Goal: Task Accomplishment & Management: Use online tool/utility

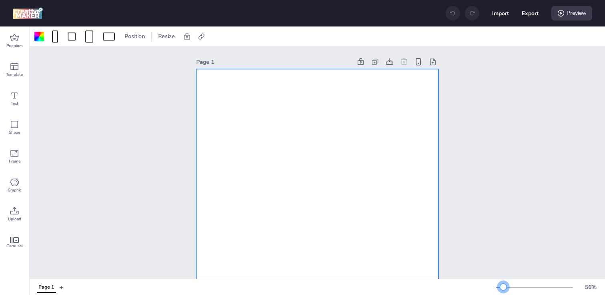
drag, startPoint x: 509, startPoint y: 285, endPoint x: 503, endPoint y: 285, distance: 6.4
click at [503, 285] on div at bounding box center [504, 286] width 6 height 6
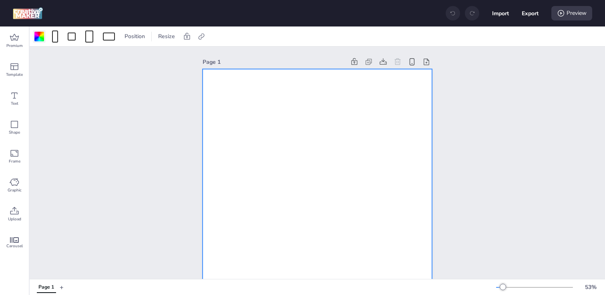
click at [37, 34] on div at bounding box center [39, 37] width 10 height 10
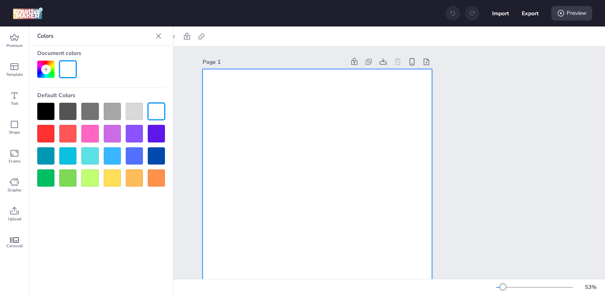
click at [44, 108] on div at bounding box center [45, 111] width 17 height 17
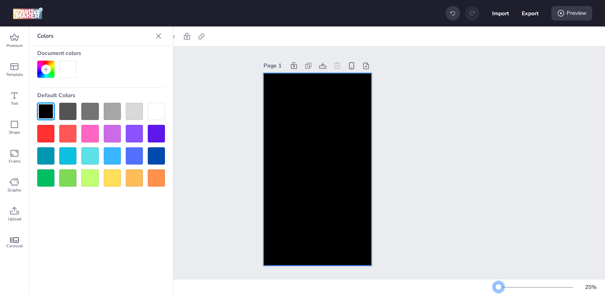
drag, startPoint x: 503, startPoint y: 289, endPoint x: 499, endPoint y: 288, distance: 4.0
click at [499, 288] on div at bounding box center [499, 286] width 6 height 6
click at [200, 34] on icon at bounding box center [202, 36] width 8 height 8
click at [165, 58] on span "Activate hyperlink" at bounding box center [149, 56] width 44 height 8
click at [122, 58] on input "Activate hyperlink" at bounding box center [119, 59] width 5 height 5
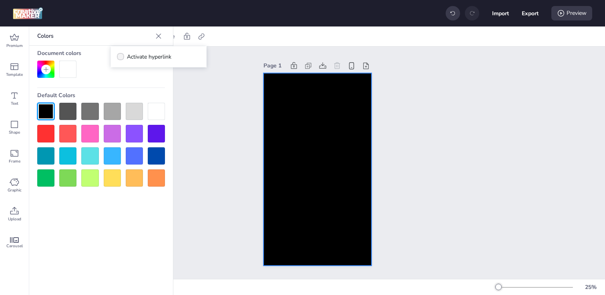
checkbox input "true"
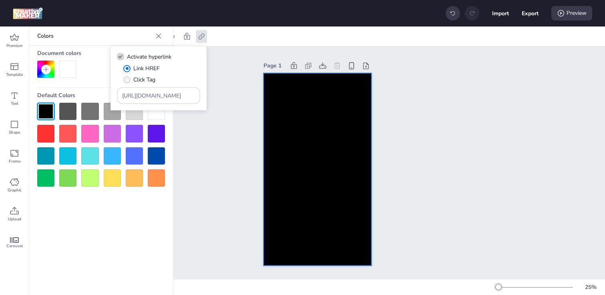
click at [139, 81] on span "Click Tag" at bounding box center [144, 79] width 22 height 8
click at [128, 81] on input "Click Tag" at bounding box center [125, 82] width 5 height 5
radio input "true"
drag, startPoint x: 180, startPoint y: 98, endPoint x: 92, endPoint y: 96, distance: 87.8
click at [92, 97] on body "Import Export Preview Premium Template Text Shape Frame Graphic Upload Carousel…" at bounding box center [302, 147] width 605 height 295
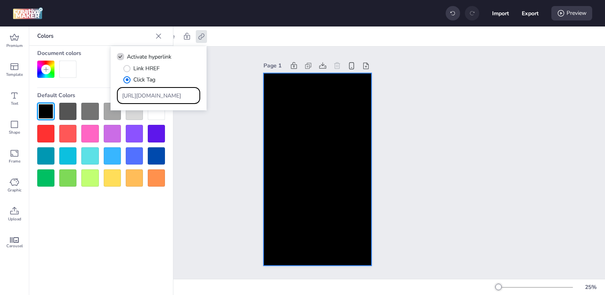
paste input "ww.zurich.cl/seguros-personas/vida/familia?utm_source=wortise&utm_medium=cpm&ut…"
type input "https://www.zurich.cl/seguros-personas/vida/familia?utm_source=wortise&utm_medi…"
click at [196, 180] on div "Page 1" at bounding box center [318, 162] width 576 height 232
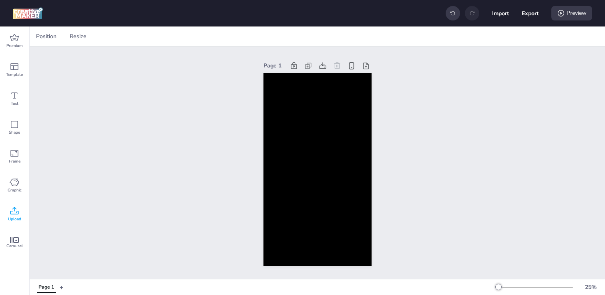
click at [18, 213] on icon at bounding box center [14, 210] width 8 height 8
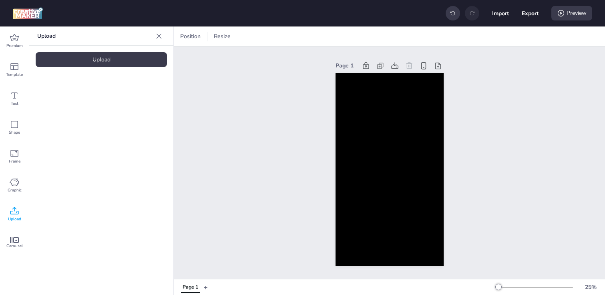
click at [93, 65] on div "Upload" at bounding box center [101, 59] width 131 height 15
click at [74, 112] on img at bounding box center [67, 112] width 49 height 8
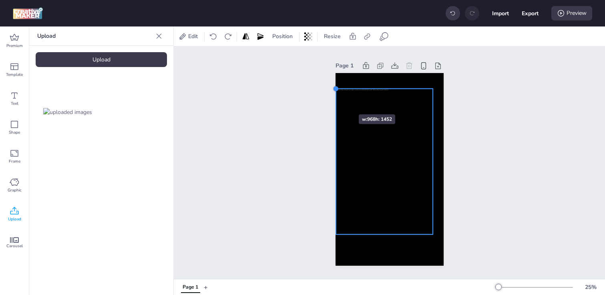
drag, startPoint x: 345, startPoint y: 105, endPoint x: 335, endPoint y: 100, distance: 11.5
click at [335, 100] on div "Page 1" at bounding box center [389, 162] width 153 height 224
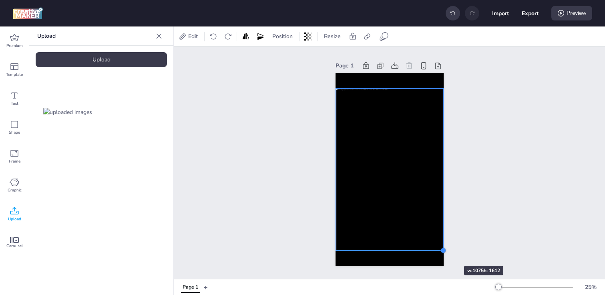
drag, startPoint x: 431, startPoint y: 235, endPoint x: 440, endPoint y: 251, distance: 18.5
click at [440, 251] on div at bounding box center [443, 250] width 6 height 6
click at [268, 195] on div "Page 1" at bounding box center [390, 162] width 432 height 232
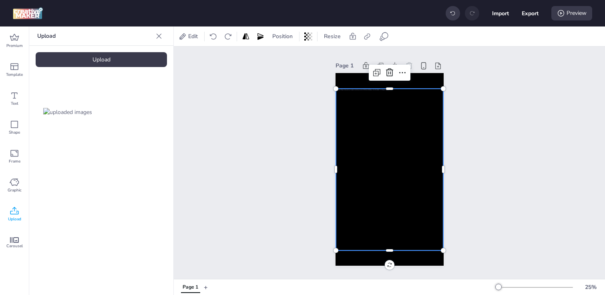
click at [370, 188] on div at bounding box center [390, 169] width 108 height 161
click at [367, 36] on icon at bounding box center [367, 36] width 8 height 8
click at [320, 55] on span "Activate hyperlink" at bounding box center [315, 56] width 44 height 8
click at [288, 57] on input "Activate hyperlink" at bounding box center [285, 59] width 5 height 5
checkbox input "true"
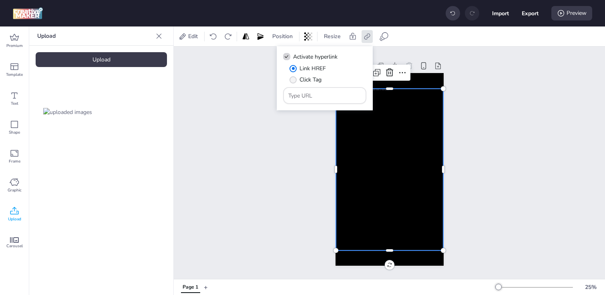
click at [300, 79] on span "Click Tag" at bounding box center [311, 79] width 22 height 8
click at [295, 80] on input "Click Tag" at bounding box center [291, 82] width 5 height 5
radio input "true"
click at [313, 96] on input "Type URL" at bounding box center [325, 95] width 73 height 8
paste input "https://www.zurich.cl/seguros-personas/vida/familia?utm_source=wortise&utm_medi…"
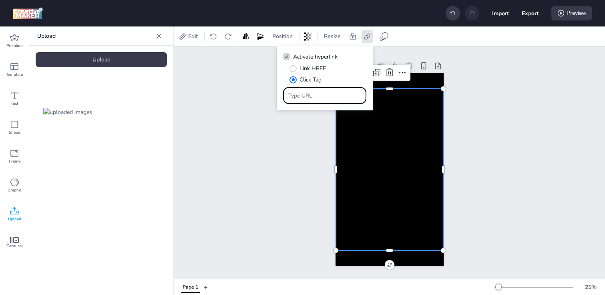
type input "https://www.zurich.cl/seguros-personas/vida/familia?utm_source=wortise&utm_medi…"
click at [276, 145] on div "Page 1" at bounding box center [390, 162] width 432 height 232
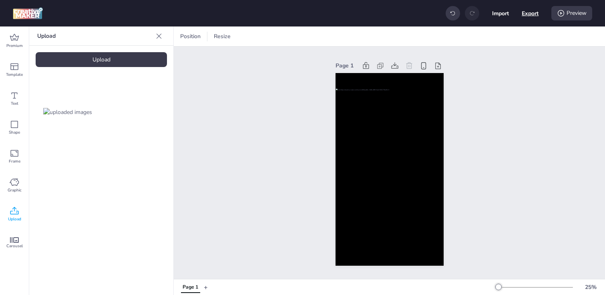
click at [531, 12] on button "Export" at bounding box center [530, 13] width 17 height 17
select select "html"
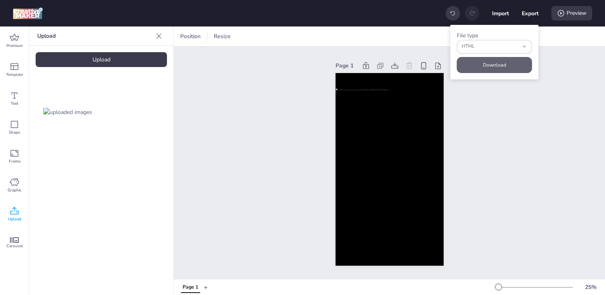
click at [482, 59] on button "Download" at bounding box center [494, 65] width 75 height 16
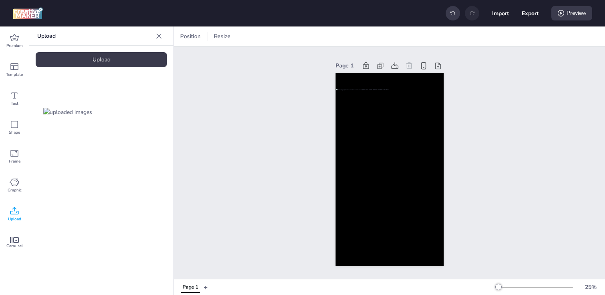
click at [128, 131] on div at bounding box center [101, 112] width 131 height 64
click at [107, 63] on div "Upload" at bounding box center [101, 59] width 131 height 15
click at [104, 60] on div "Upload" at bounding box center [101, 59] width 131 height 15
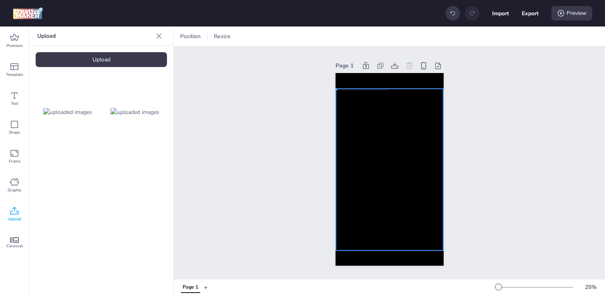
click at [362, 142] on div at bounding box center [390, 169] width 108 height 161
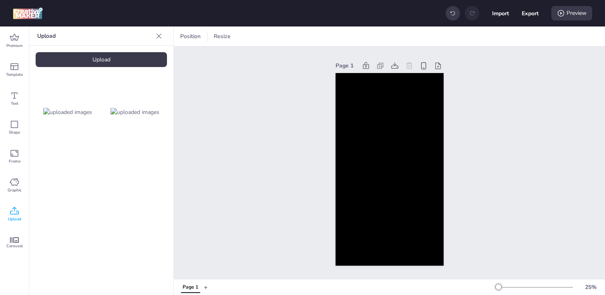
click at [151, 112] on img at bounding box center [135, 112] width 49 height 8
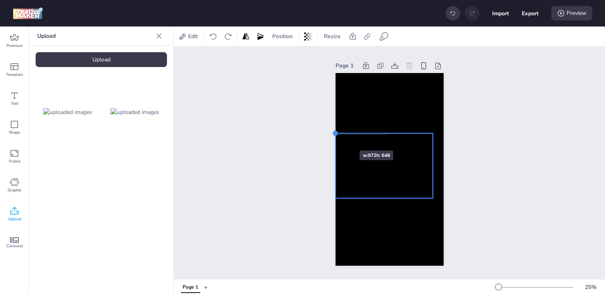
drag, startPoint x: 347, startPoint y: 140, endPoint x: 336, endPoint y: 136, distance: 11.5
click at [336, 136] on div at bounding box center [390, 169] width 108 height 192
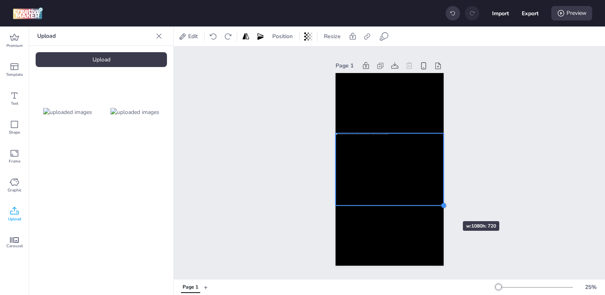
drag, startPoint x: 433, startPoint y: 199, endPoint x: 439, endPoint y: 206, distance: 9.4
click at [439, 206] on div at bounding box center [390, 169] width 108 height 192
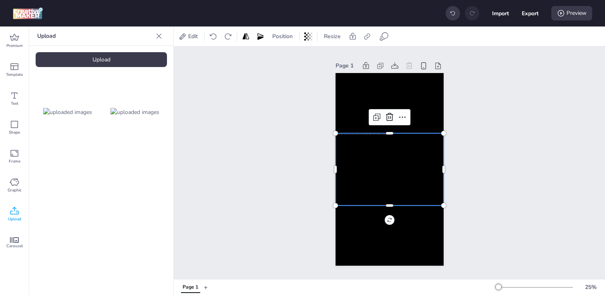
click at [258, 183] on div "Page 1" at bounding box center [390, 162] width 432 height 232
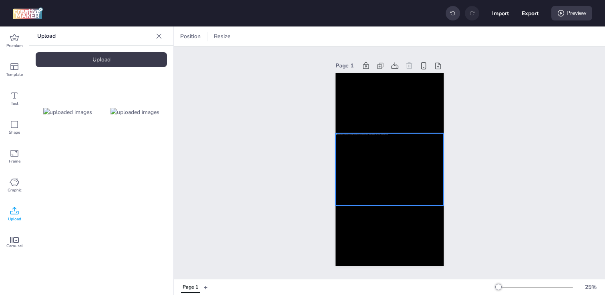
click at [356, 185] on div at bounding box center [390, 169] width 108 height 72
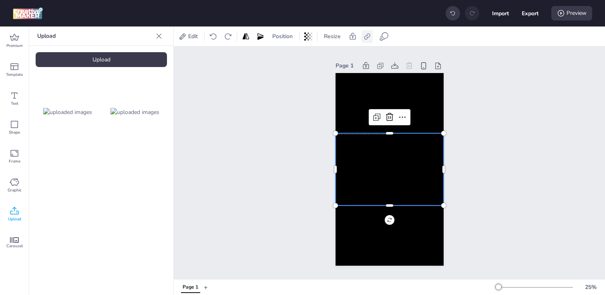
click at [368, 36] on icon at bounding box center [367, 36] width 8 height 8
click at [287, 59] on span at bounding box center [286, 56] width 7 height 7
click at [287, 59] on input "Activate hyperlink" at bounding box center [285, 59] width 5 height 5
checkbox input "true"
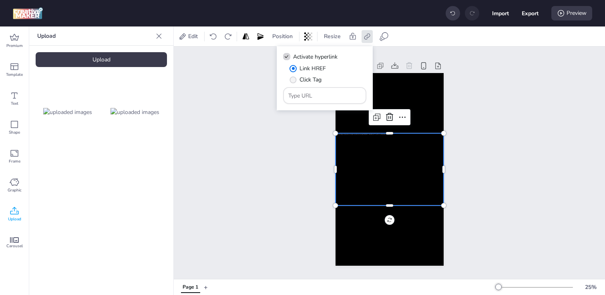
click at [290, 79] on span "" at bounding box center [293, 79] width 7 height 7
click at [290, 80] on input "Click Tag" at bounding box center [291, 82] width 5 height 5
radio input "true"
click at [324, 96] on input "Type URL" at bounding box center [325, 95] width 73 height 8
paste input "https://www.zurich.cl/seguros-personas/vida/familia?utm_source=wortise&utm_medi…"
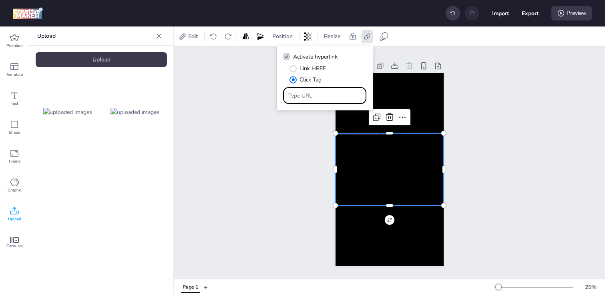
type input "https://www.zurich.cl/seguros-personas/vida/familia?utm_source=wortise&utm_medi…"
click at [291, 140] on div "Page 1" at bounding box center [390, 162] width 432 height 232
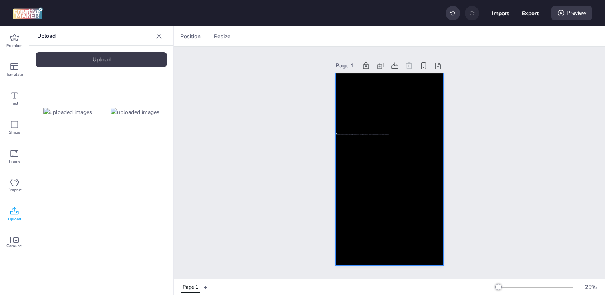
click at [414, 104] on div at bounding box center [390, 169] width 108 height 192
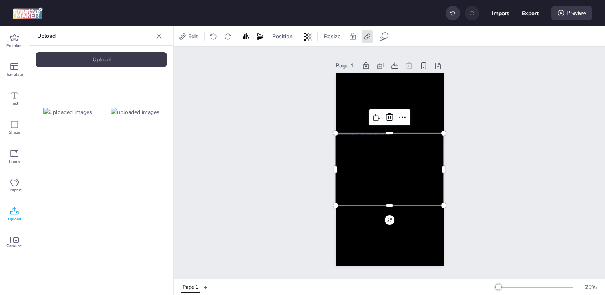
click at [388, 160] on div at bounding box center [390, 169] width 108 height 72
click at [531, 13] on button "Export" at bounding box center [530, 13] width 17 height 17
select select "html"
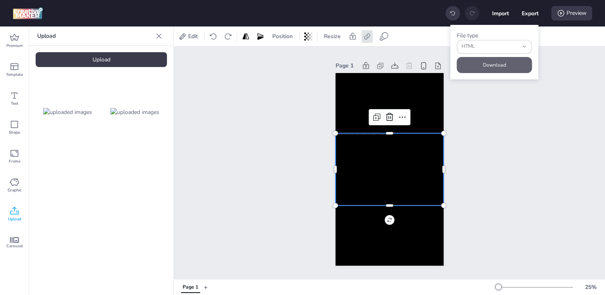
click at [487, 70] on button "Download" at bounding box center [494, 65] width 75 height 16
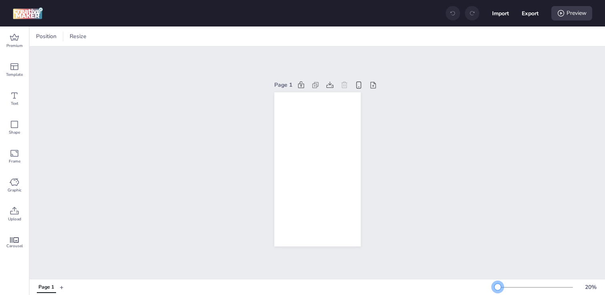
drag, startPoint x: 509, startPoint y: 287, endPoint x: 498, endPoint y: 287, distance: 11.2
click at [498, 287] on div at bounding box center [498, 286] width 6 height 6
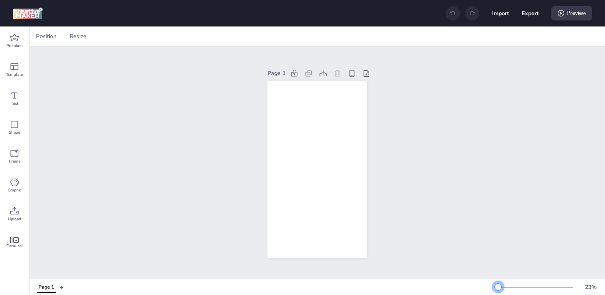
click at [498, 287] on div at bounding box center [498, 286] width 6 height 6
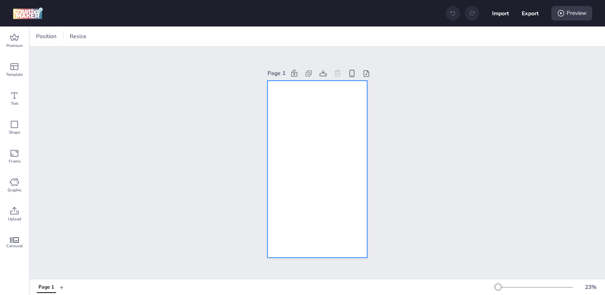
click at [285, 149] on div at bounding box center [317, 169] width 99 height 177
click at [40, 40] on div at bounding box center [39, 37] width 10 height 10
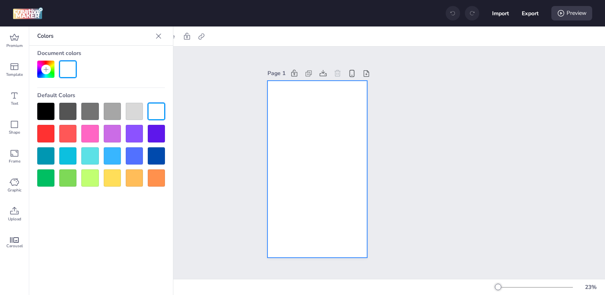
click at [52, 116] on div at bounding box center [45, 111] width 17 height 17
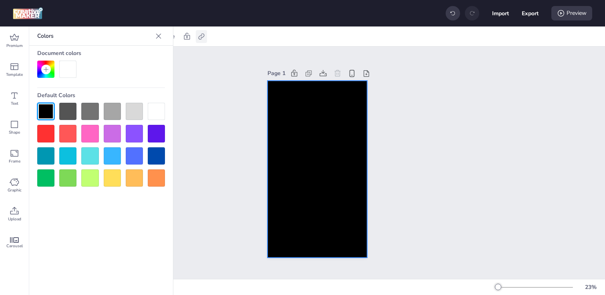
click at [201, 34] on icon at bounding box center [201, 36] width 6 height 6
click at [158, 60] on span "Activate hyperlink" at bounding box center [149, 56] width 44 height 8
click at [122, 60] on input "Activate hyperlink" at bounding box center [119, 59] width 5 height 5
checkbox input "true"
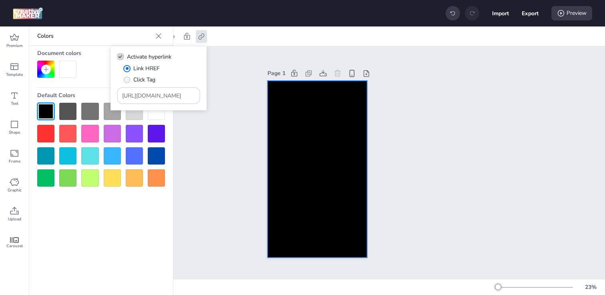
click at [142, 79] on span "Click Tag" at bounding box center [144, 79] width 22 height 8
click at [128, 80] on input "Click Tag" at bounding box center [125, 82] width 5 height 5
radio input "true"
drag, startPoint x: 177, startPoint y: 98, endPoint x: 96, endPoint y: 92, distance: 80.7
click at [96, 92] on body "Import Export Preview Premium Template Text Shape Frame Graphic Upload Carousel…" at bounding box center [302, 147] width 605 height 295
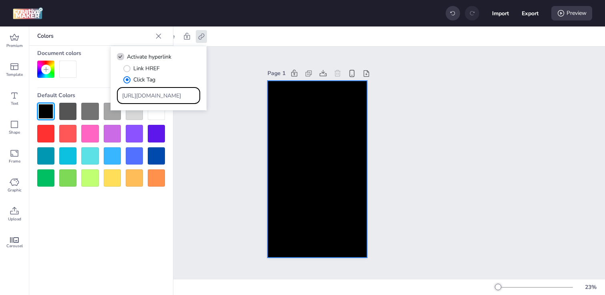
paste input "ww.energyclub.cl/compra-tu-plan/267?utm_source=wortise&utm_medium=wortise&utm_c…"
type input "https://www.energyclub.cl/compra-tu-plan/267?utm_source=wortise&utm_medium=wort…"
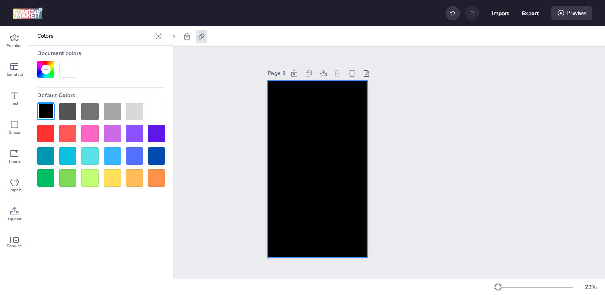
click at [204, 186] on div "Page 1" at bounding box center [318, 162] width 576 height 232
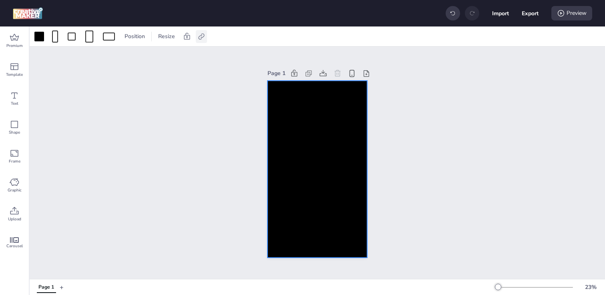
click at [201, 37] on icon at bounding box center [201, 36] width 6 height 6
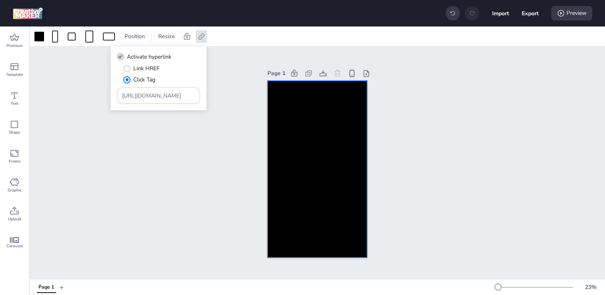
click at [117, 168] on div "Page 1" at bounding box center [318, 162] width 576 height 232
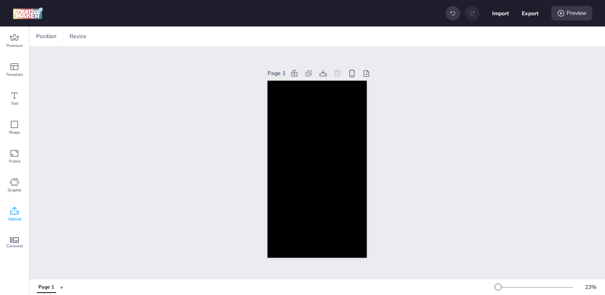
click at [15, 210] on icon at bounding box center [15, 211] width 10 height 10
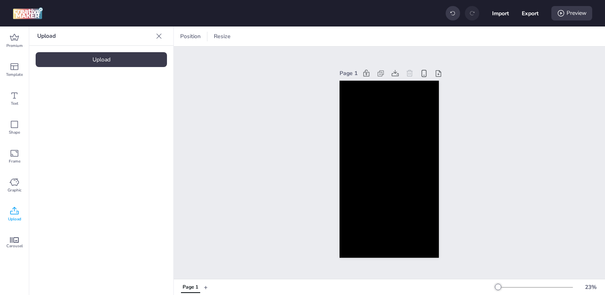
click at [110, 64] on div "Upload" at bounding box center [101, 59] width 131 height 15
click at [70, 104] on video at bounding box center [68, 112] width 64 height 32
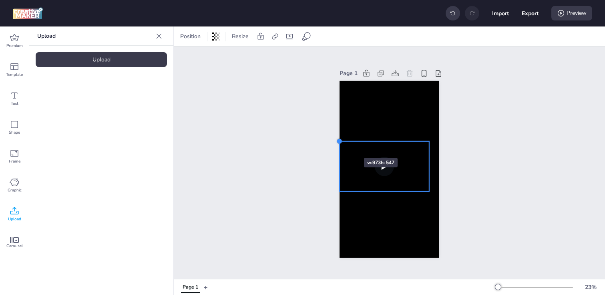
drag, startPoint x: 350, startPoint y: 147, endPoint x: 340, endPoint y: 143, distance: 10.8
click at [340, 143] on div at bounding box center [340, 141] width 6 height 6
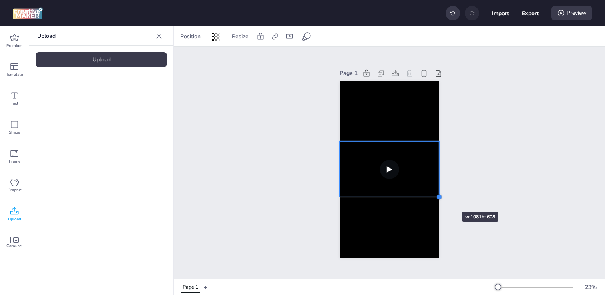
drag, startPoint x: 431, startPoint y: 192, endPoint x: 438, endPoint y: 197, distance: 9.5
click at [438, 197] on div at bounding box center [439, 197] width 6 height 6
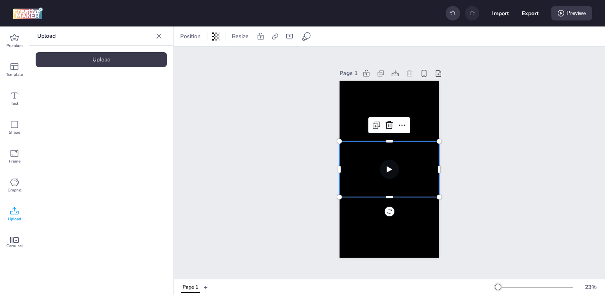
click at [274, 170] on div "Page 1" at bounding box center [390, 162] width 432 height 232
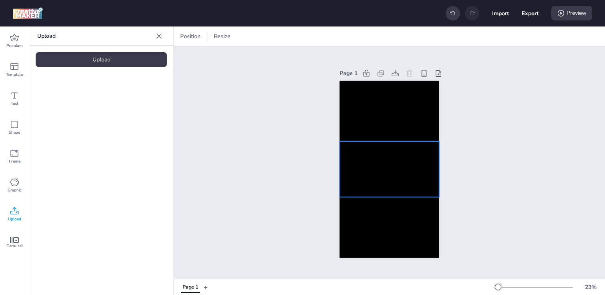
click at [361, 170] on video at bounding box center [390, 169] width 100 height 56
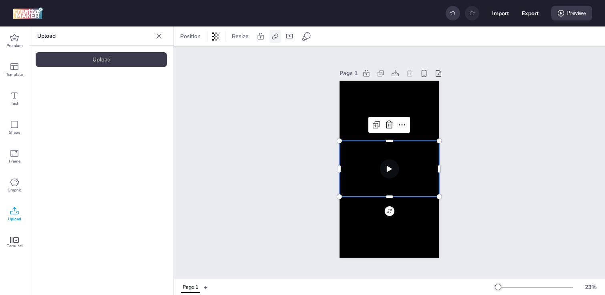
click at [277, 37] on icon at bounding box center [275, 36] width 8 height 8
click at [239, 57] on span "Activate hyperlink" at bounding box center [223, 56] width 44 height 8
click at [196, 57] on input "Activate hyperlink" at bounding box center [192, 59] width 5 height 5
checkbox input "true"
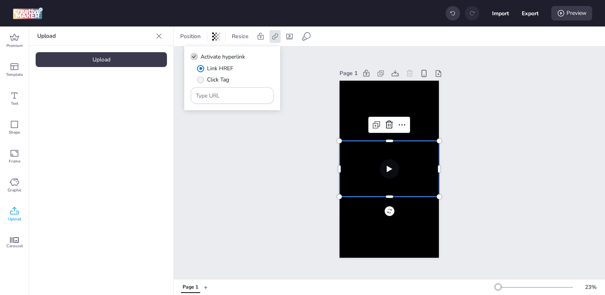
click at [217, 77] on span "Click Tag" at bounding box center [218, 79] width 22 height 8
click at [202, 80] on input "Click Tag" at bounding box center [199, 82] width 5 height 5
radio input "true"
click at [230, 95] on input "Type URL" at bounding box center [232, 95] width 73 height 8
paste input "https://www.energyclub.cl/compra-tu-plan/267?utm_source=wortise&utm_medium=wort…"
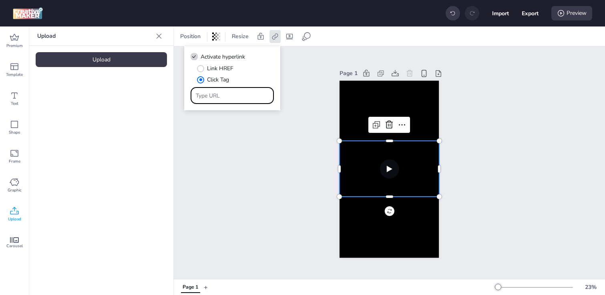
type input "https://www.energyclub.cl/compra-tu-plan/267?utm_source=wortise&utm_medium=wort…"
click at [245, 141] on div "Page 1" at bounding box center [390, 162] width 432 height 232
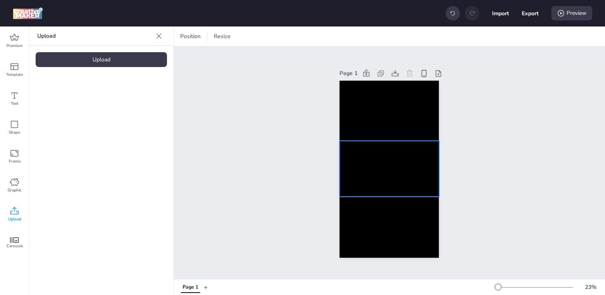
click at [345, 156] on video at bounding box center [390, 169] width 100 height 56
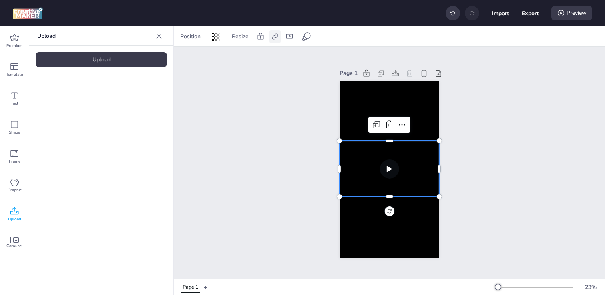
click at [274, 38] on icon at bounding box center [275, 36] width 8 height 8
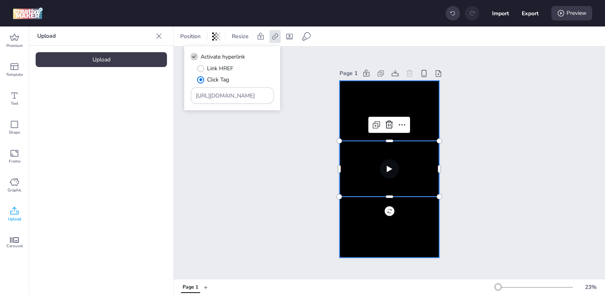
click at [353, 111] on div at bounding box center [389, 169] width 99 height 177
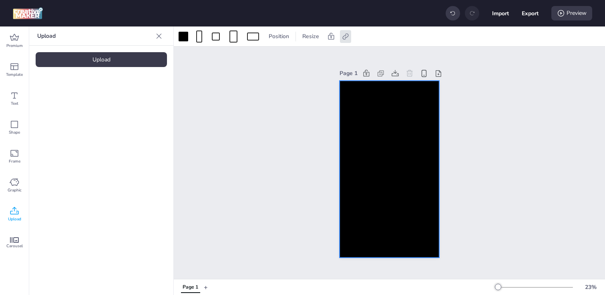
click at [353, 104] on div at bounding box center [389, 169] width 99 height 177
click at [534, 8] on button "Export" at bounding box center [530, 13] width 17 height 17
select select "html"
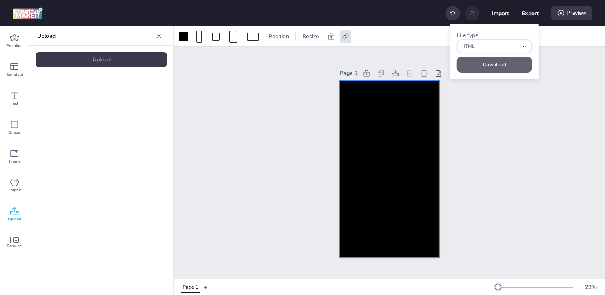
click at [478, 66] on button "Download" at bounding box center [494, 65] width 75 height 16
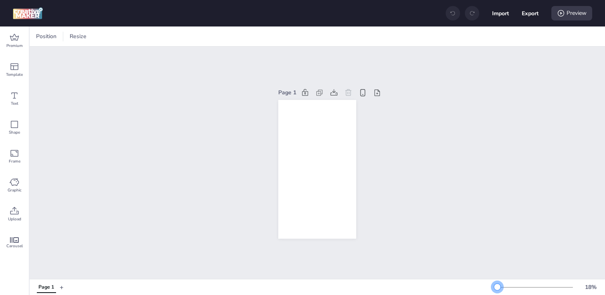
drag, startPoint x: 511, startPoint y: 286, endPoint x: 498, endPoint y: 286, distance: 12.8
click at [498, 286] on div at bounding box center [497, 286] width 6 height 6
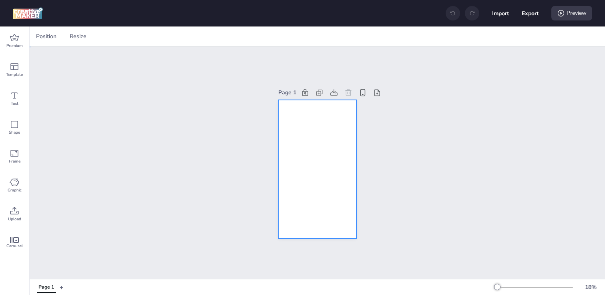
click at [284, 157] on div at bounding box center [318, 169] width 78 height 139
click at [38, 38] on div at bounding box center [39, 37] width 10 height 10
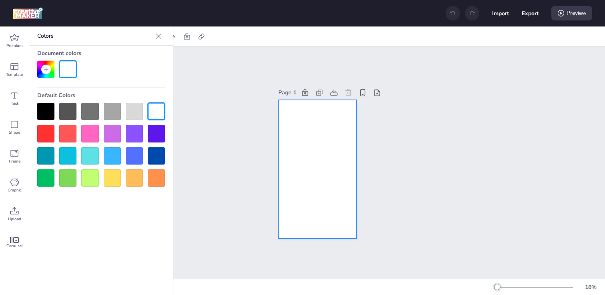
click at [50, 108] on div at bounding box center [45, 111] width 17 height 17
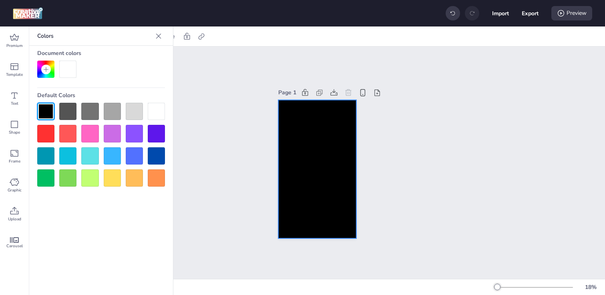
click at [230, 124] on div "Page 1" at bounding box center [318, 162] width 576 height 232
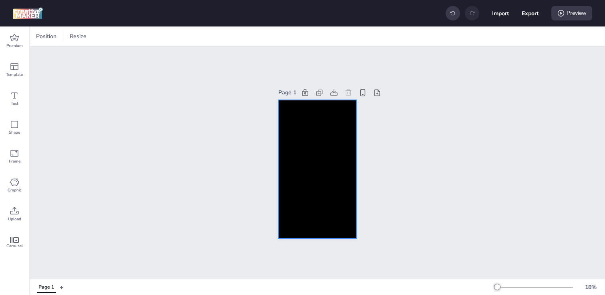
click at [308, 145] on div at bounding box center [318, 169] width 78 height 139
click at [204, 35] on icon at bounding box center [202, 36] width 8 height 8
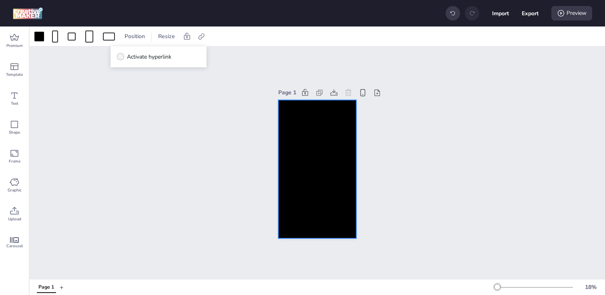
click at [169, 55] on span "Activate hyperlink" at bounding box center [149, 56] width 44 height 8
click at [122, 57] on input "Activate hyperlink" at bounding box center [119, 59] width 5 height 5
checkbox input "true"
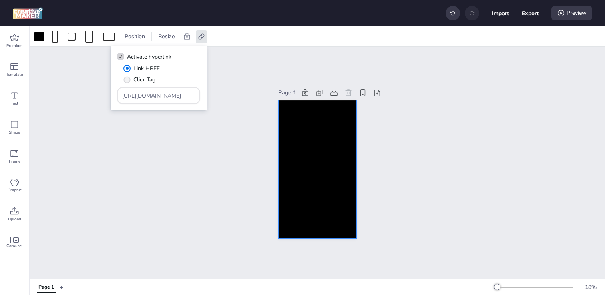
click at [145, 75] on span "Click Tag" at bounding box center [144, 79] width 22 height 8
click at [128, 80] on input "Click Tag" at bounding box center [125, 82] width 5 height 5
radio input "true"
drag, startPoint x: 174, startPoint y: 98, endPoint x: 102, endPoint y: 92, distance: 72.8
click at [102, 92] on body "Import Export Preview Premium Template Text Shape Frame Graphic Upload Carousel…" at bounding box center [302, 147] width 605 height 295
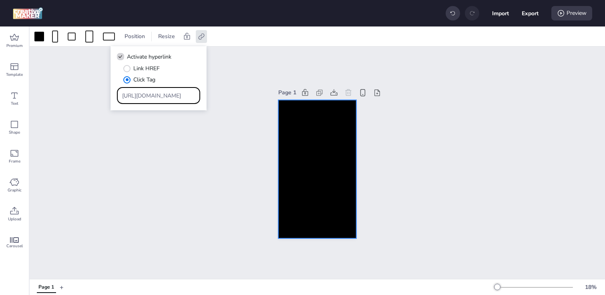
paste input "[DOMAIN_NAME][URL]"
type input "[URL][DOMAIN_NAME]"
click at [137, 191] on div "Page 1" at bounding box center [318, 162] width 576 height 232
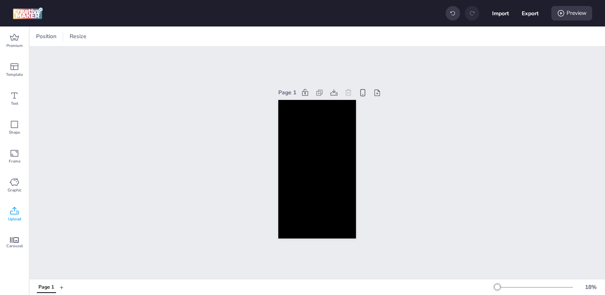
click at [13, 212] on icon at bounding box center [15, 211] width 10 height 10
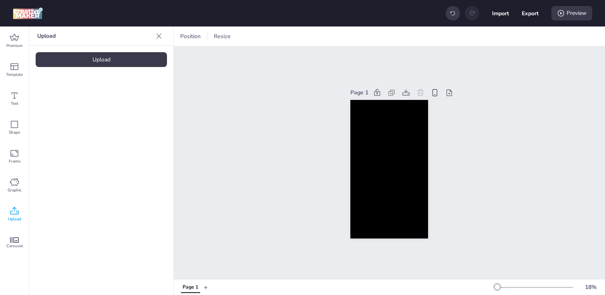
click at [109, 61] on div "Upload" at bounding box center [101, 59] width 131 height 15
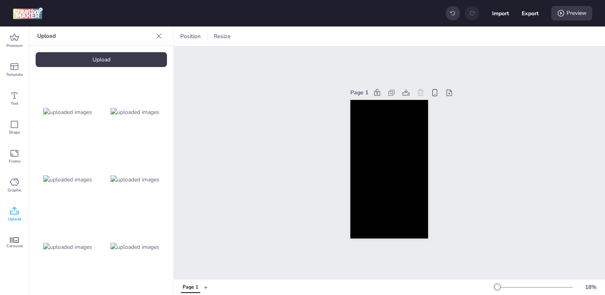
click at [64, 116] on img at bounding box center [67, 112] width 49 height 8
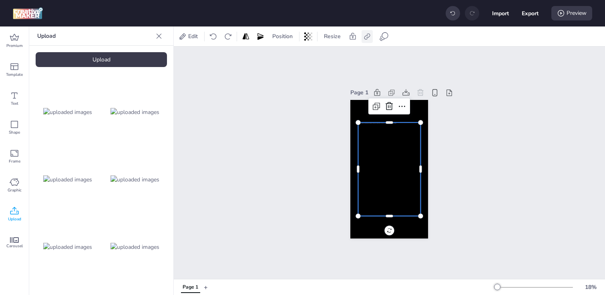
click at [366, 36] on icon at bounding box center [367, 36] width 8 height 8
click at [285, 56] on icon at bounding box center [287, 56] width 6 height 4
click at [285, 57] on input "Activate hyperlink" at bounding box center [285, 59] width 5 height 5
checkbox input "true"
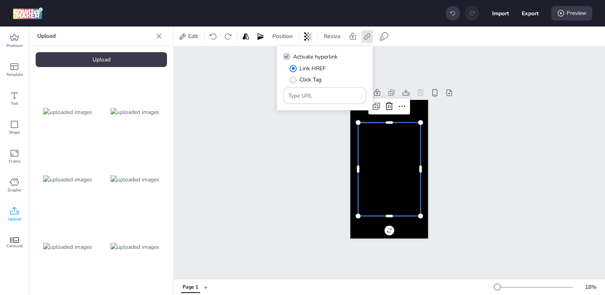
click at [297, 79] on label "Click Tag" at bounding box center [306, 80] width 38 height 14
click at [295, 80] on input "Click Tag" at bounding box center [291, 82] width 5 height 5
radio input "true"
click at [316, 99] on input "Type URL" at bounding box center [325, 95] width 73 height 8
paste input "[URL][DOMAIN_NAME]"
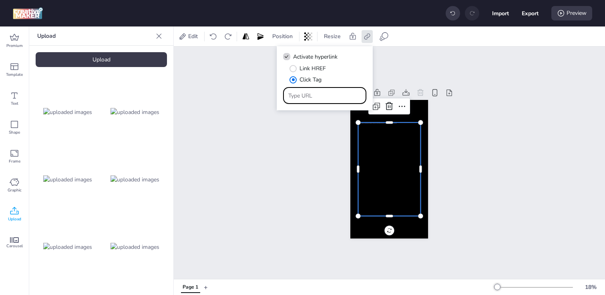
type input "[URL][DOMAIN_NAME]"
click at [301, 153] on div "Page 1" at bounding box center [390, 162] width 432 height 232
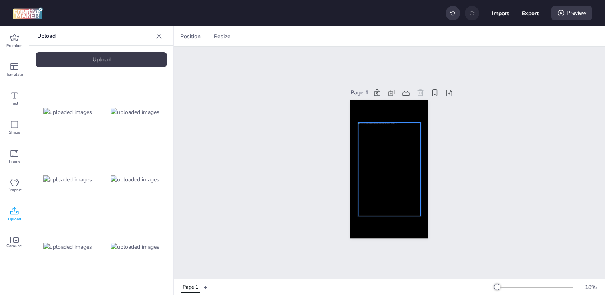
click at [375, 153] on div at bounding box center [390, 168] width 63 height 93
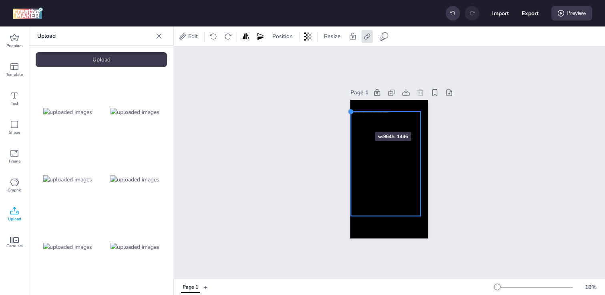
drag, startPoint x: 358, startPoint y: 121, endPoint x: 351, endPoint y: 117, distance: 8.3
click at [351, 117] on div at bounding box center [390, 169] width 78 height 139
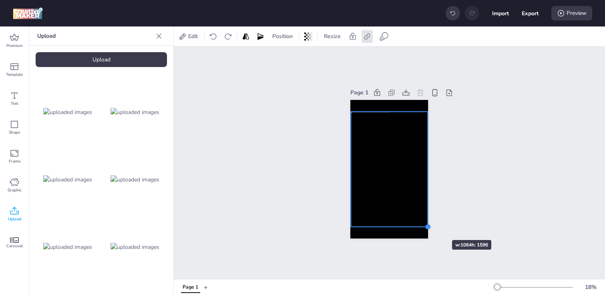
drag, startPoint x: 421, startPoint y: 216, endPoint x: 428, endPoint y: 225, distance: 12.0
click at [428, 225] on div at bounding box center [428, 226] width 6 height 6
click at [300, 176] on div "Page 1" at bounding box center [390, 162] width 432 height 232
click at [367, 167] on div at bounding box center [389, 168] width 77 height 115
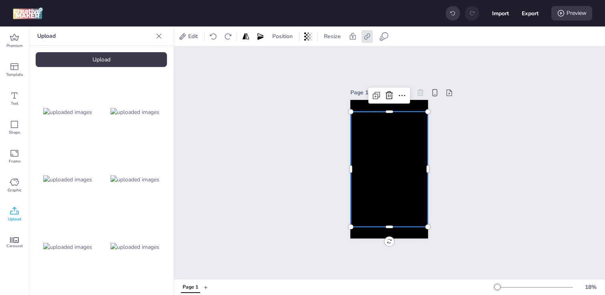
click at [310, 96] on div "Page 1" at bounding box center [390, 162] width 432 height 232
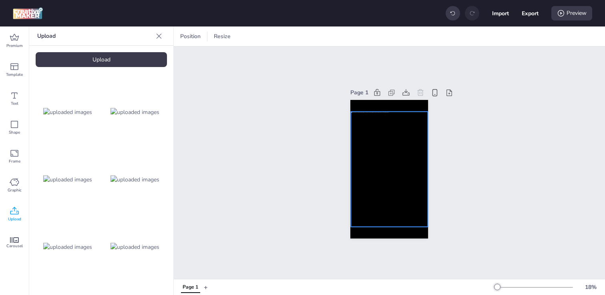
click at [363, 149] on div at bounding box center [389, 168] width 77 height 115
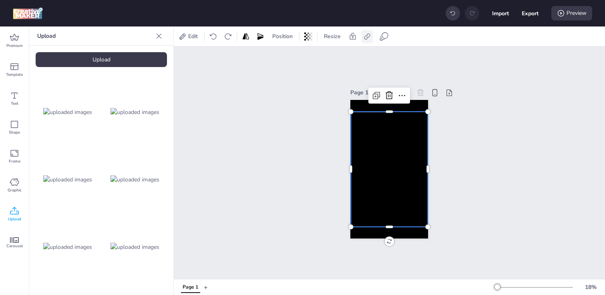
click at [369, 42] on div at bounding box center [367, 36] width 11 height 13
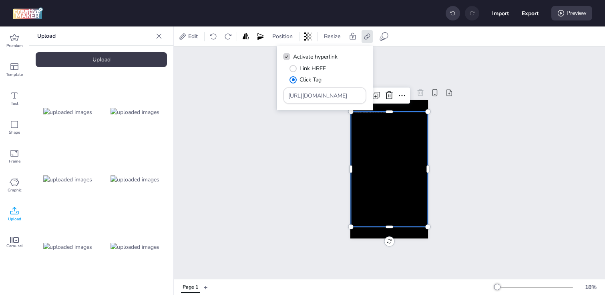
click at [328, 177] on div "Page 1" at bounding box center [389, 162] width 123 height 171
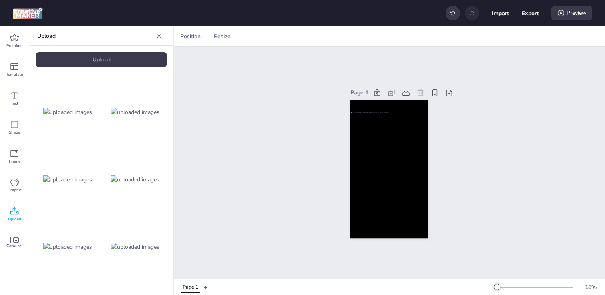
click at [521, 17] on div "Import Export Preview" at bounding box center [519, 13] width 147 height 17
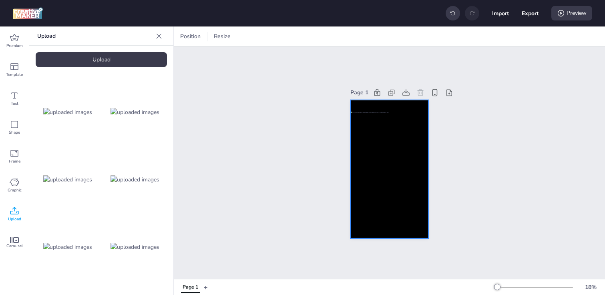
click at [395, 107] on div at bounding box center [390, 169] width 78 height 139
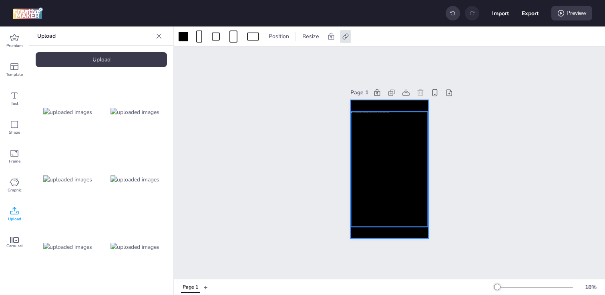
click at [386, 162] on div at bounding box center [389, 168] width 77 height 115
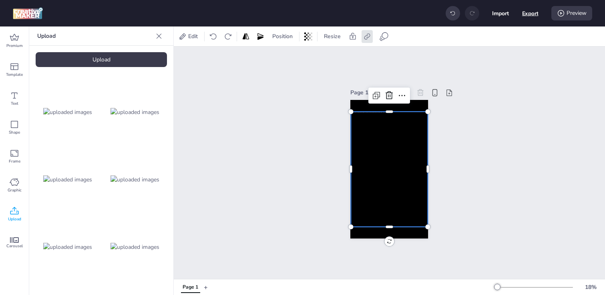
click at [530, 18] on button "Export" at bounding box center [531, 13] width 16 height 16
select select "html"
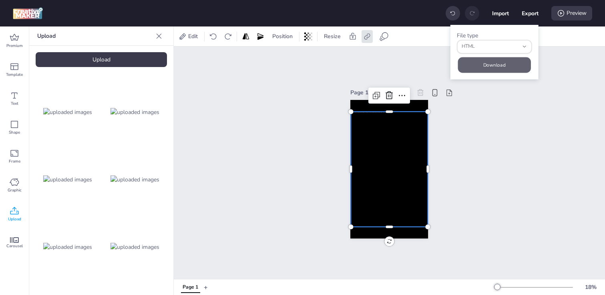
click at [494, 61] on button "Download" at bounding box center [494, 65] width 73 height 16
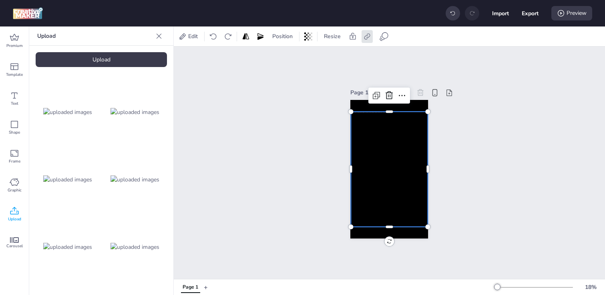
click at [359, 172] on div at bounding box center [389, 168] width 77 height 115
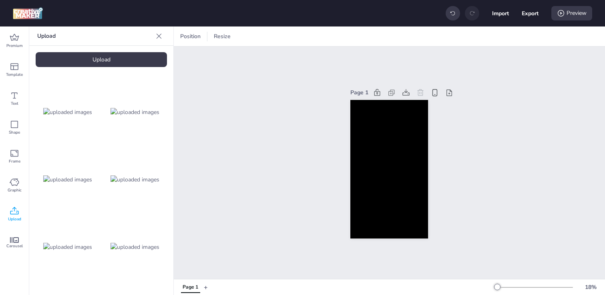
click at [122, 109] on img at bounding box center [135, 112] width 49 height 8
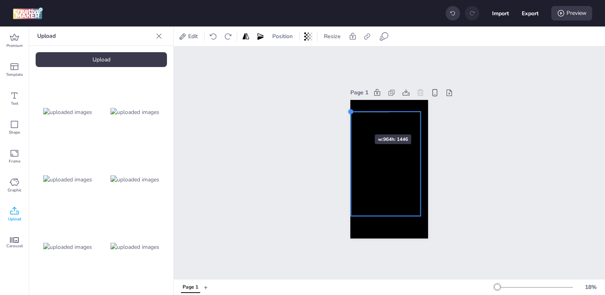
drag, startPoint x: 358, startPoint y: 123, endPoint x: 351, endPoint y: 120, distance: 8.1
click at [351, 120] on div at bounding box center [390, 169] width 78 height 139
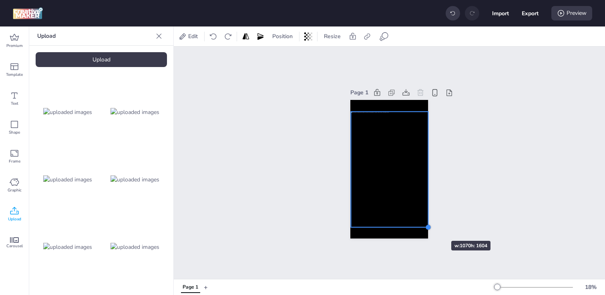
drag, startPoint x: 420, startPoint y: 215, endPoint x: 428, endPoint y: 226, distance: 13.2
click at [428, 226] on div at bounding box center [428, 227] width 6 height 6
click at [306, 151] on div "Page 1" at bounding box center [390, 162] width 432 height 232
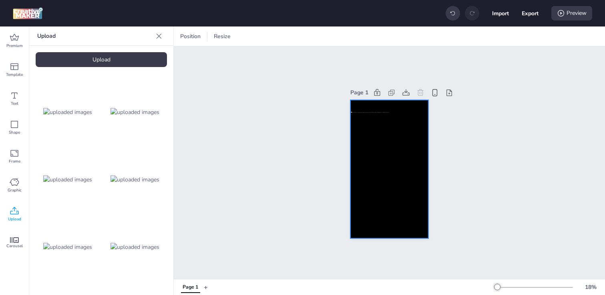
click at [369, 105] on div at bounding box center [390, 169] width 78 height 139
click at [345, 34] on icon at bounding box center [346, 36] width 8 height 8
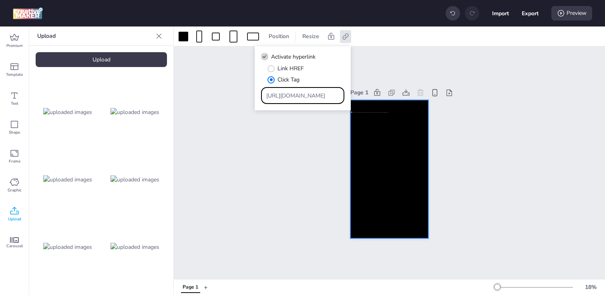
drag, startPoint x: 267, startPoint y: 97, endPoint x: 345, endPoint y: 95, distance: 78.2
click at [345, 95] on div "Activate hyperlink Link HREF Click Tag [URL][DOMAIN_NAME]" at bounding box center [303, 78] width 96 height 65
click at [331, 157] on div "Page 1" at bounding box center [389, 162] width 123 height 171
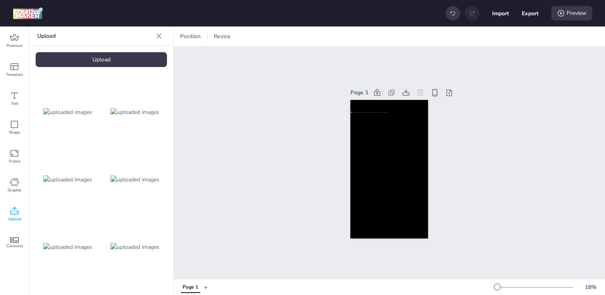
click at [387, 157] on div at bounding box center [389, 169] width 77 height 116
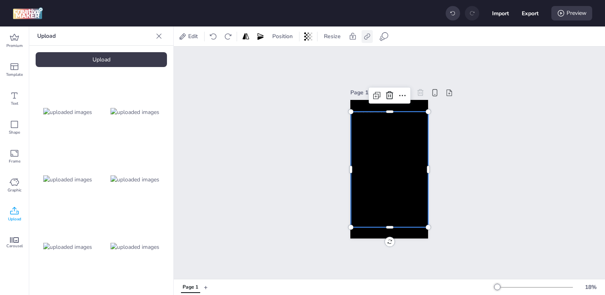
click at [369, 33] on icon at bounding box center [367, 36] width 8 height 8
click at [298, 54] on span "Activate hyperlink" at bounding box center [315, 56] width 44 height 8
click at [288, 57] on input "Activate hyperlink" at bounding box center [285, 59] width 5 height 5
checkbox input "true"
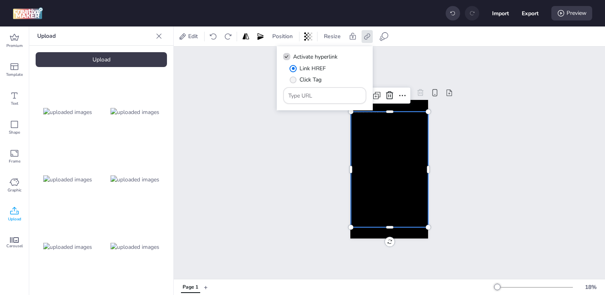
click at [296, 79] on span "" at bounding box center [293, 79] width 7 height 7
click at [295, 80] on input "Click Tag" at bounding box center [291, 82] width 5 height 5
radio input "true"
click at [322, 97] on input "Type URL" at bounding box center [325, 95] width 73 height 8
paste input "[URL][DOMAIN_NAME]"
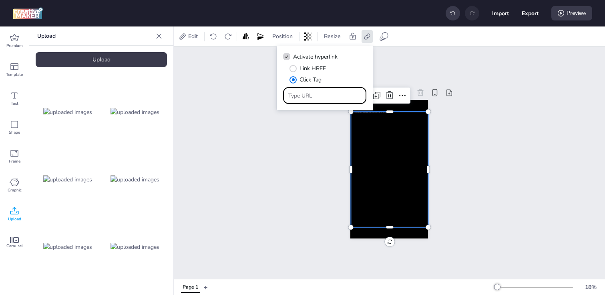
type input "[URL][DOMAIN_NAME]"
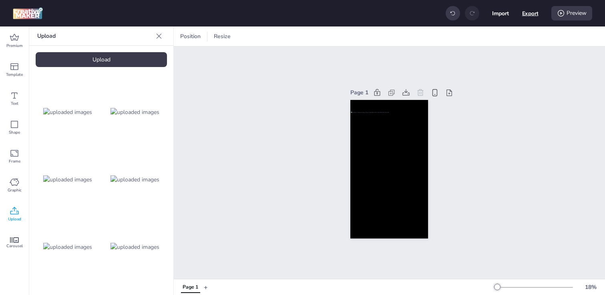
click at [523, 12] on button "Export" at bounding box center [531, 13] width 16 height 16
select select "html"
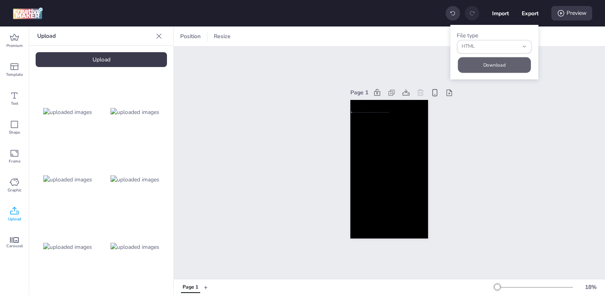
click at [492, 64] on button "Download" at bounding box center [494, 65] width 73 height 16
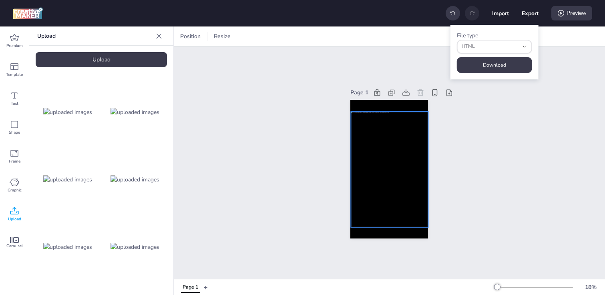
click at [369, 155] on div at bounding box center [389, 169] width 77 height 116
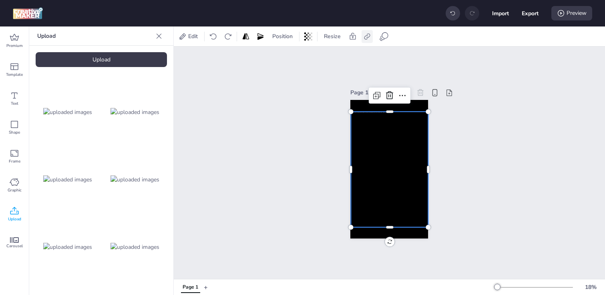
click at [369, 39] on icon at bounding box center [367, 36] width 8 height 8
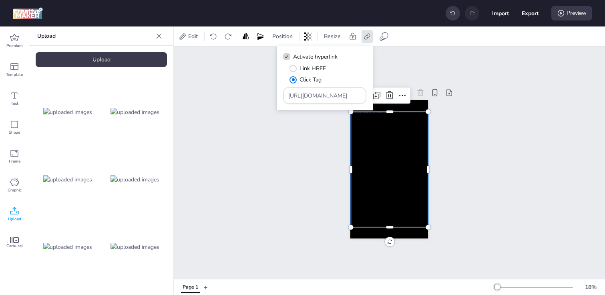
click at [394, 168] on div at bounding box center [389, 169] width 77 height 116
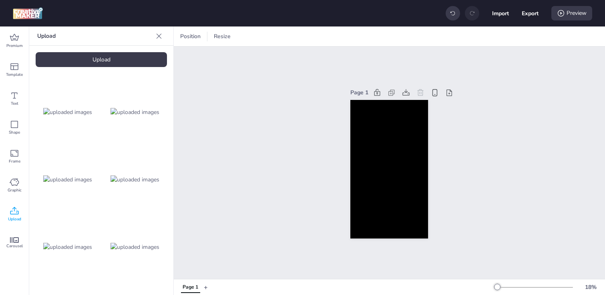
click at [67, 176] on img at bounding box center [67, 179] width 49 height 8
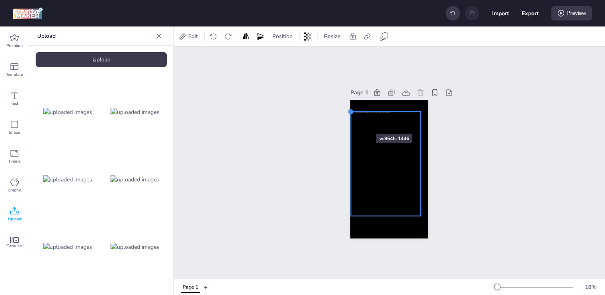
drag, startPoint x: 359, startPoint y: 121, endPoint x: 352, endPoint y: 119, distance: 7.5
click at [352, 119] on div at bounding box center [390, 169] width 78 height 139
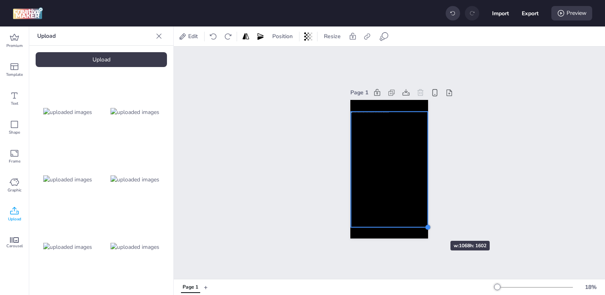
drag, startPoint x: 421, startPoint y: 215, endPoint x: 427, endPoint y: 226, distance: 12.7
click at [427, 226] on div at bounding box center [428, 227] width 6 height 6
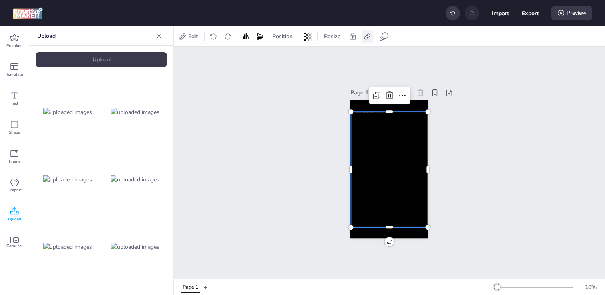
click at [369, 34] on icon at bounding box center [367, 36] width 8 height 8
click at [308, 60] on span "Activate hyperlink" at bounding box center [315, 56] width 44 height 8
click at [288, 60] on input "Activate hyperlink" at bounding box center [285, 59] width 5 height 5
checkbox input "true"
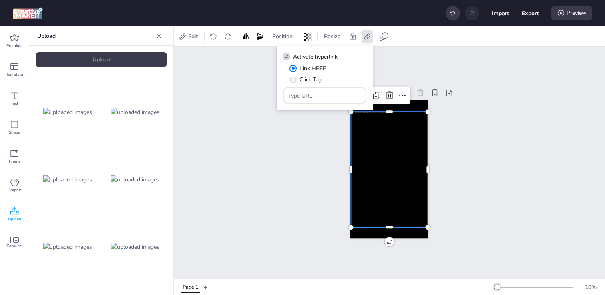
click at [302, 77] on span "Click Tag" at bounding box center [311, 79] width 22 height 8
click at [295, 80] on input "Click Tag" at bounding box center [291, 82] width 5 height 5
radio input "true"
click at [322, 100] on div at bounding box center [325, 95] width 73 height 15
paste input "[URL][DOMAIN_NAME]"
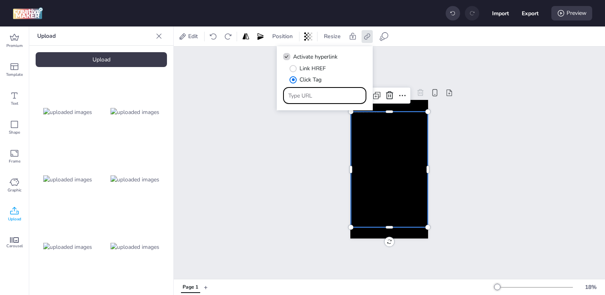
type input "[URL][DOMAIN_NAME]"
click at [472, 155] on div "Page 1" at bounding box center [390, 162] width 432 height 232
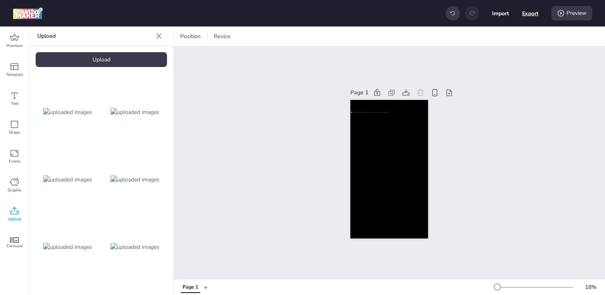
click at [528, 12] on button "Export" at bounding box center [531, 13] width 16 height 16
select select "html"
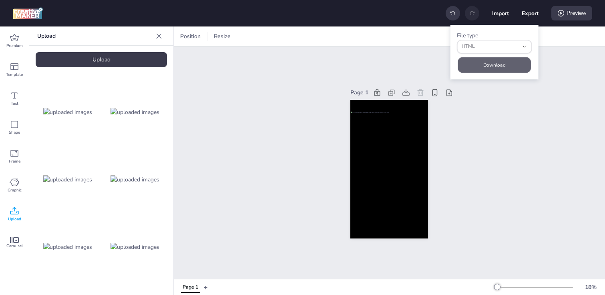
click at [498, 61] on button "Download" at bounding box center [494, 65] width 73 height 16
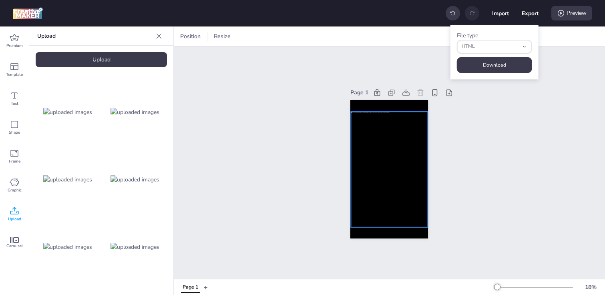
click at [372, 176] on div at bounding box center [389, 168] width 77 height 115
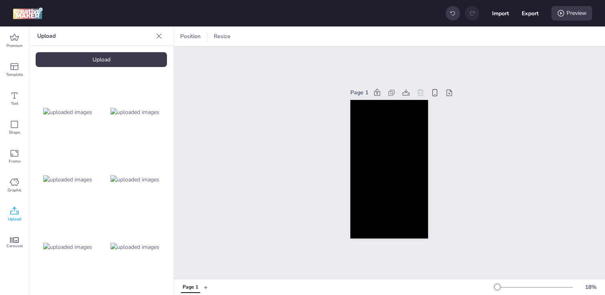
click at [141, 175] on img at bounding box center [135, 179] width 49 height 8
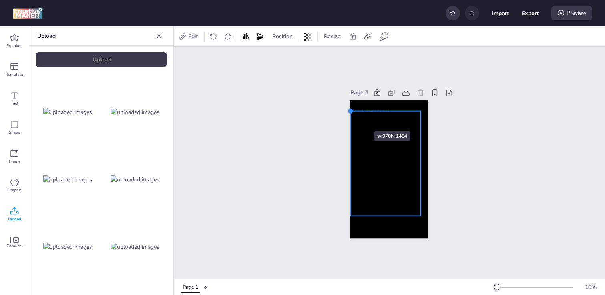
drag, startPoint x: 358, startPoint y: 122, endPoint x: 350, endPoint y: 117, distance: 9.2
click at [350, 117] on div "Page 1" at bounding box center [389, 162] width 123 height 171
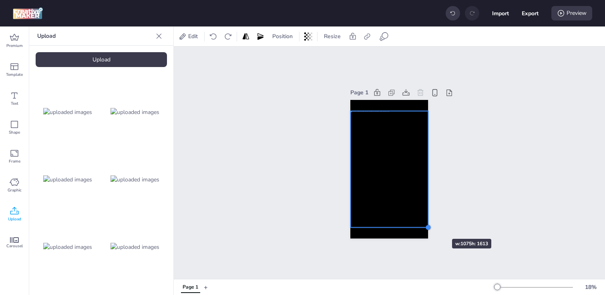
drag, startPoint x: 421, startPoint y: 214, endPoint x: 429, endPoint y: 224, distance: 12.8
click at [429, 224] on div at bounding box center [428, 227] width 6 height 6
click at [367, 182] on div at bounding box center [390, 169] width 78 height 117
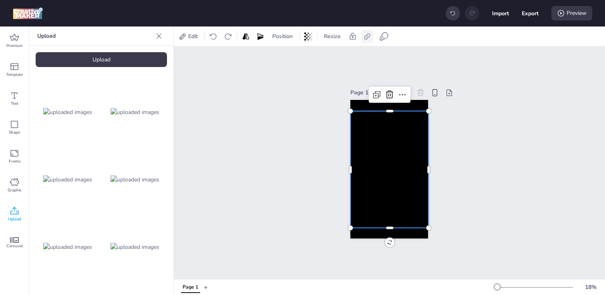
click at [365, 36] on icon at bounding box center [367, 36] width 6 height 6
click at [310, 58] on span "Activate hyperlink" at bounding box center [315, 56] width 44 height 8
click at [288, 58] on input "Activate hyperlink" at bounding box center [285, 59] width 5 height 5
checkbox input "true"
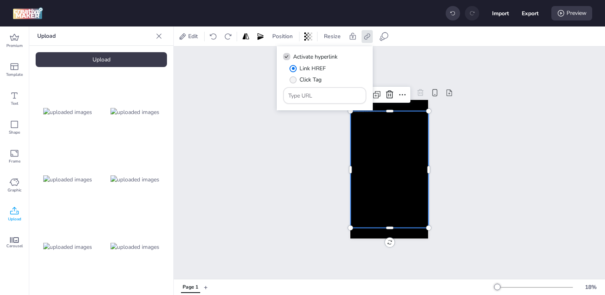
click at [303, 76] on span "Click Tag" at bounding box center [311, 79] width 22 height 8
click at [295, 80] on input "Click Tag" at bounding box center [291, 82] width 5 height 5
radio input "true"
click at [316, 95] on input "Type URL" at bounding box center [325, 95] width 73 height 8
paste input "[URL][DOMAIN_NAME]"
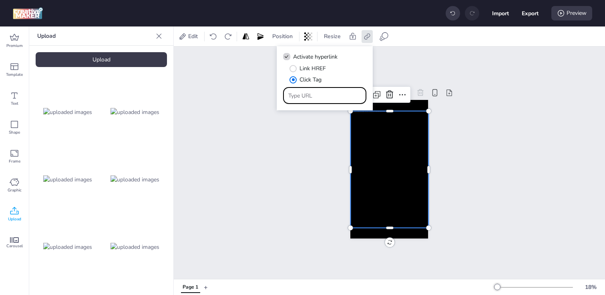
type input "[URL][DOMAIN_NAME]"
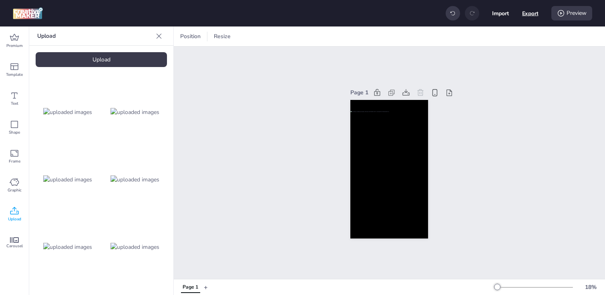
click at [530, 10] on button "Export" at bounding box center [531, 13] width 16 height 16
select select "html"
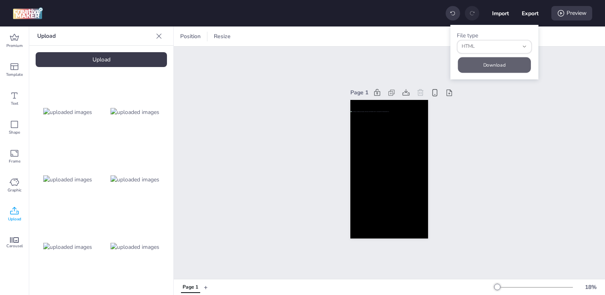
click at [492, 57] on button "Download" at bounding box center [494, 65] width 73 height 16
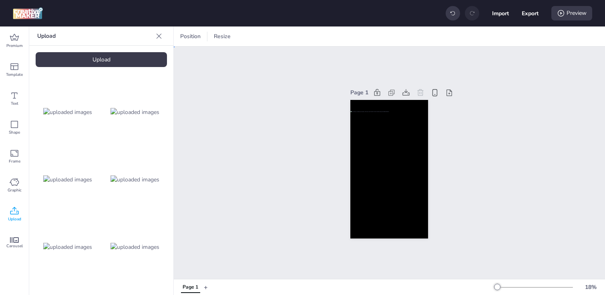
click at [264, 204] on div "Page 1" at bounding box center [390, 162] width 432 height 232
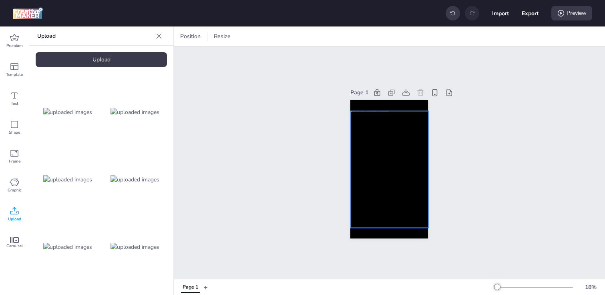
click at [369, 173] on div at bounding box center [390, 169] width 78 height 117
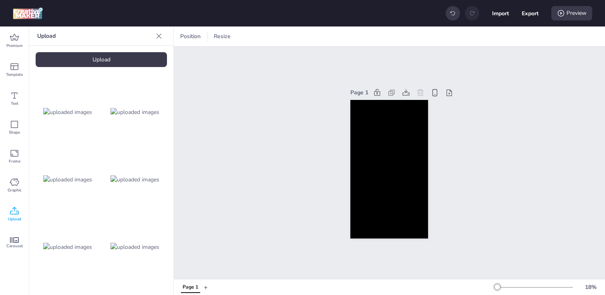
click at [63, 250] on img at bounding box center [67, 246] width 49 height 8
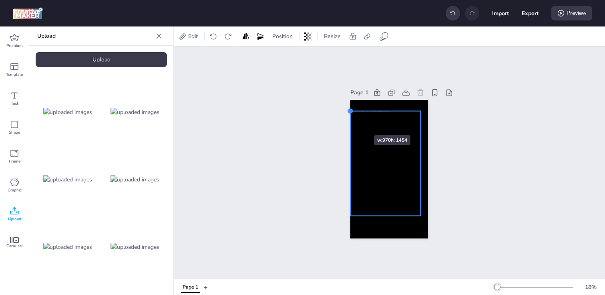
drag, startPoint x: 358, startPoint y: 122, endPoint x: 350, endPoint y: 121, distance: 7.8
click at [351, 121] on div at bounding box center [390, 169] width 78 height 139
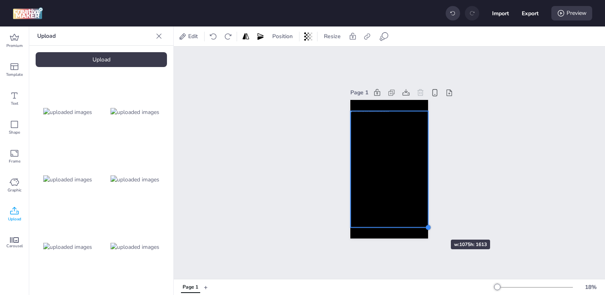
drag, startPoint x: 420, startPoint y: 215, endPoint x: 427, endPoint y: 225, distance: 12.3
click at [427, 225] on div at bounding box center [428, 227] width 6 height 6
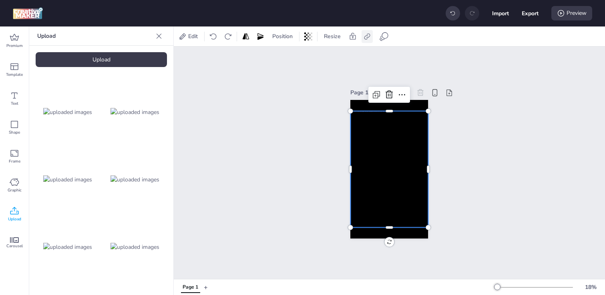
click at [369, 37] on icon at bounding box center [367, 36] width 6 height 6
click at [326, 58] on span "Activate hyperlink" at bounding box center [315, 56] width 44 height 8
click at [288, 58] on input "Activate hyperlink" at bounding box center [285, 59] width 5 height 5
checkbox input "true"
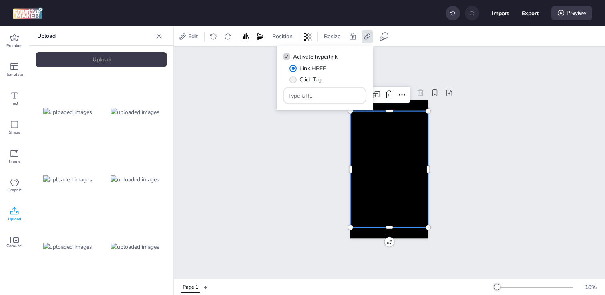
click at [297, 81] on label "Click Tag" at bounding box center [306, 80] width 38 height 14
click at [295, 81] on input "Click Tag" at bounding box center [291, 82] width 5 height 5
radio input "true"
click at [316, 93] on input "Type URL" at bounding box center [325, 95] width 73 height 8
paste input "[URL][DOMAIN_NAME]"
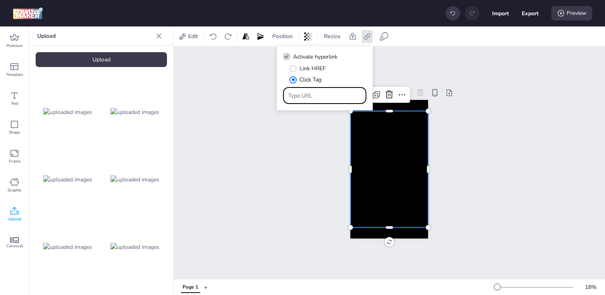
type input "[URL][DOMAIN_NAME]"
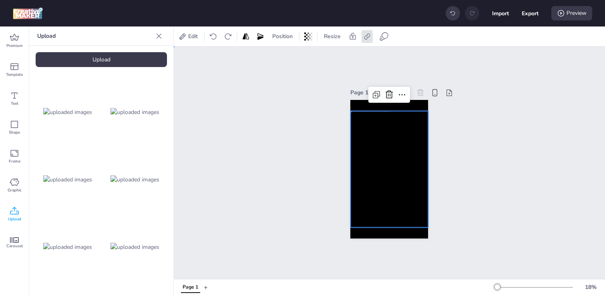
click at [521, 145] on div "Page 1" at bounding box center [390, 162] width 432 height 232
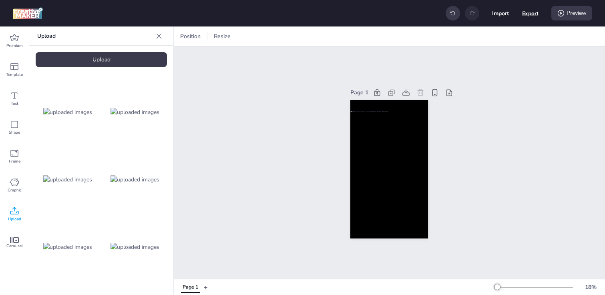
click at [525, 18] on button "Export" at bounding box center [531, 13] width 16 height 16
select select "html"
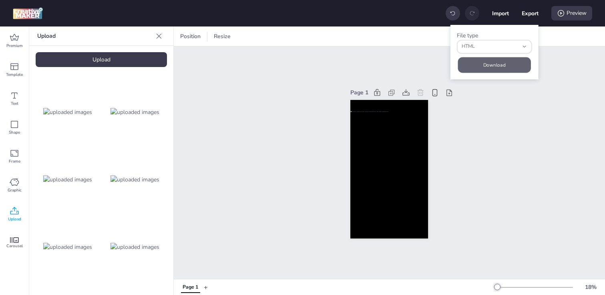
click at [491, 68] on button "Download" at bounding box center [494, 65] width 73 height 16
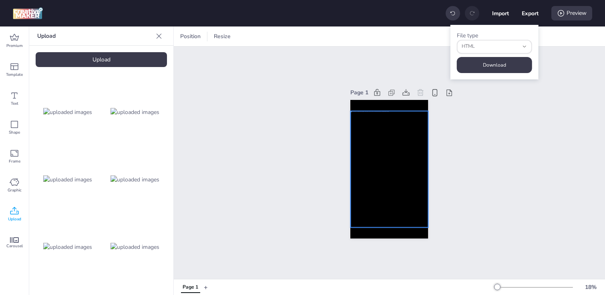
click at [384, 158] on div at bounding box center [390, 169] width 78 height 116
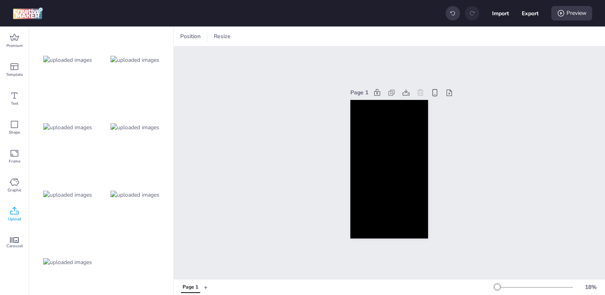
scroll to position [125, 0]
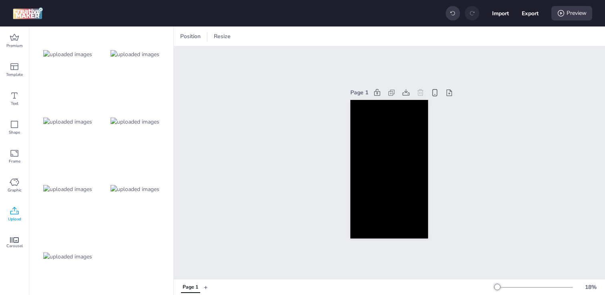
click at [137, 117] on img at bounding box center [135, 121] width 49 height 8
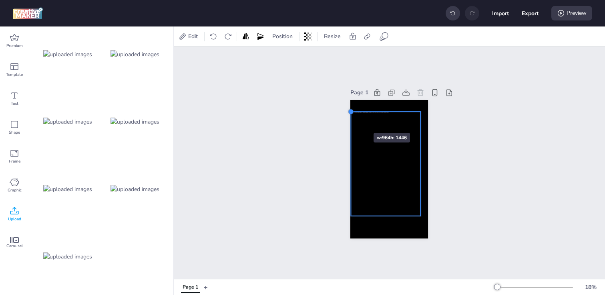
drag, startPoint x: 357, startPoint y: 122, endPoint x: 350, endPoint y: 118, distance: 8.1
click at [350, 118] on div "Page 1" at bounding box center [389, 162] width 123 height 171
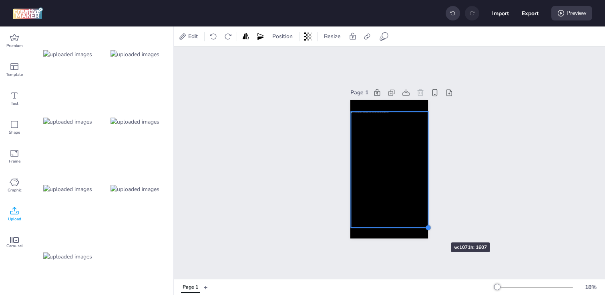
drag, startPoint x: 421, startPoint y: 216, endPoint x: 427, endPoint y: 228, distance: 13.3
click at [427, 228] on div at bounding box center [429, 227] width 6 height 6
click at [292, 166] on div "Page 1" at bounding box center [390, 162] width 432 height 232
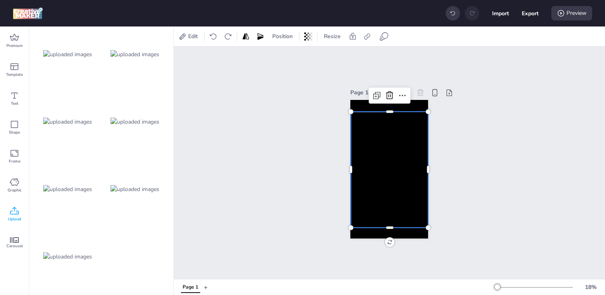
click at [386, 164] on div at bounding box center [389, 169] width 77 height 116
click at [527, 11] on button "Export" at bounding box center [530, 13] width 17 height 17
select select "html"
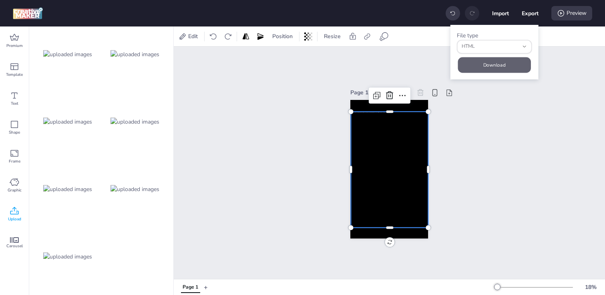
click at [472, 67] on button "Download" at bounding box center [494, 65] width 73 height 16
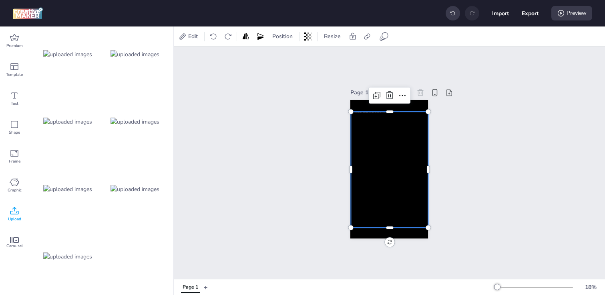
click at [377, 152] on div at bounding box center [389, 169] width 77 height 116
click at [278, 152] on div "Page 1" at bounding box center [390, 162] width 432 height 232
click at [374, 152] on div at bounding box center [389, 169] width 77 height 116
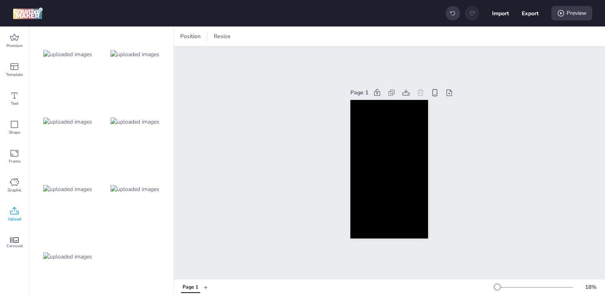
click at [129, 126] on img at bounding box center [135, 121] width 49 height 8
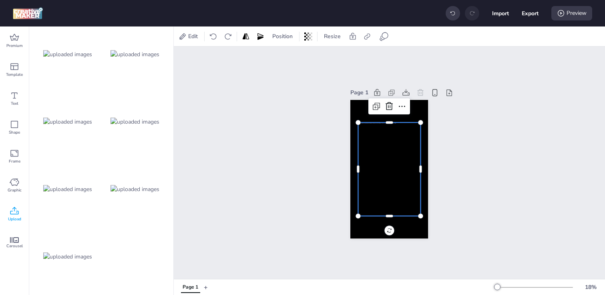
click at [387, 172] on div at bounding box center [390, 168] width 63 height 93
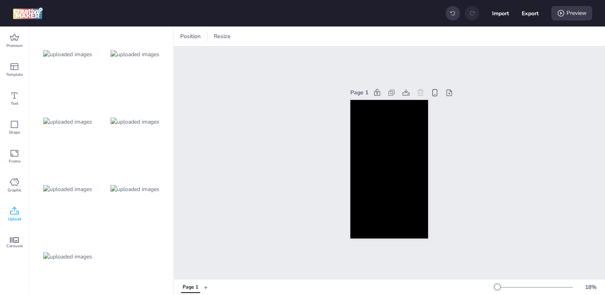
click at [73, 187] on img at bounding box center [67, 189] width 49 height 8
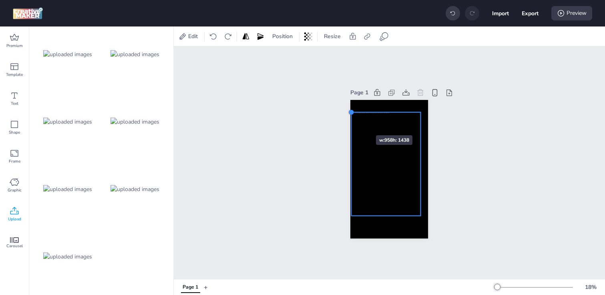
drag, startPoint x: 359, startPoint y: 123, endPoint x: 352, endPoint y: 121, distance: 7.4
click at [352, 121] on div at bounding box center [390, 169] width 78 height 139
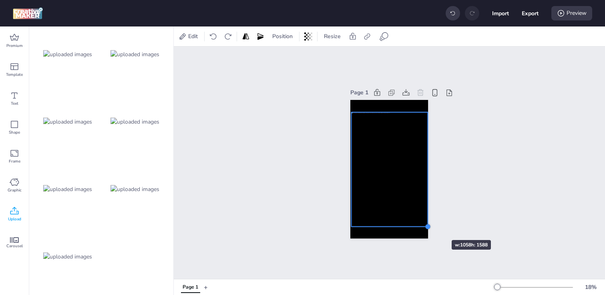
drag, startPoint x: 421, startPoint y: 215, endPoint x: 428, endPoint y: 225, distance: 12.7
click at [428, 225] on div at bounding box center [428, 226] width 6 height 6
click at [365, 199] on div at bounding box center [390, 169] width 77 height 115
click at [352, 225] on div at bounding box center [351, 227] width 6 height 6
click at [377, 187] on div at bounding box center [389, 169] width 77 height 115
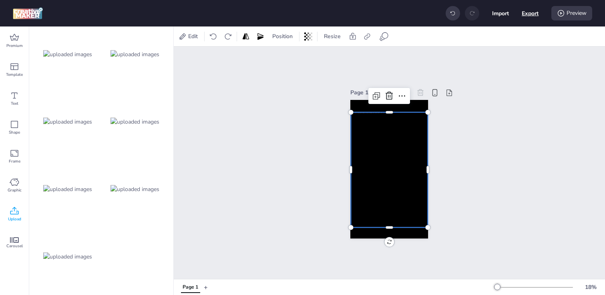
click at [525, 15] on button "Export" at bounding box center [530, 13] width 17 height 17
select select "html"
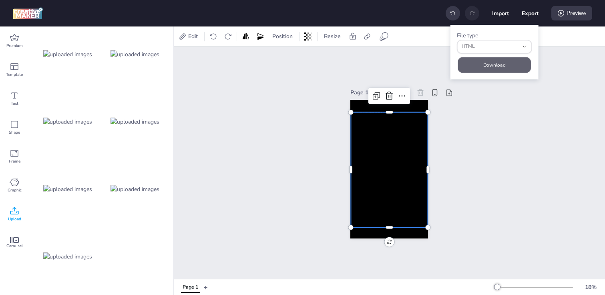
click at [488, 65] on button "Download" at bounding box center [494, 65] width 73 height 16
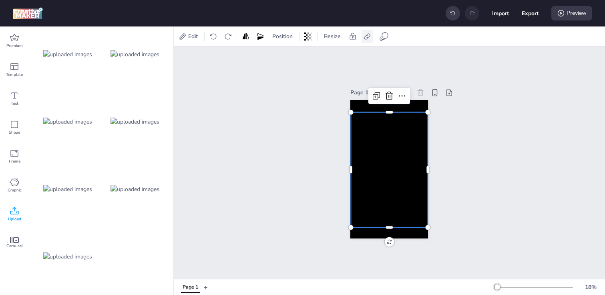
click at [365, 37] on icon at bounding box center [367, 36] width 8 height 8
click at [317, 60] on span "Activate hyperlink" at bounding box center [315, 56] width 44 height 8
click at [288, 60] on input "Activate hyperlink" at bounding box center [285, 59] width 5 height 5
checkbox input "true"
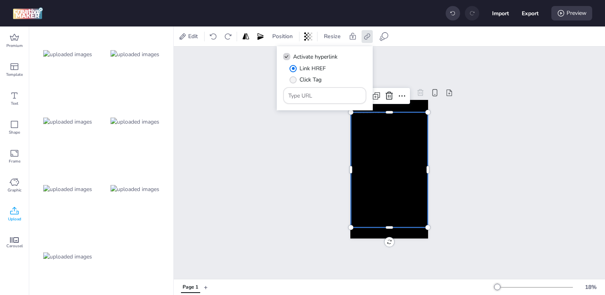
click at [305, 77] on span "Click Tag" at bounding box center [311, 79] width 22 height 8
click at [295, 80] on input "Click Tag" at bounding box center [291, 82] width 5 height 5
radio input "true"
click at [315, 95] on input "Type URL" at bounding box center [325, 95] width 73 height 8
paste input "[URL][DOMAIN_NAME]"
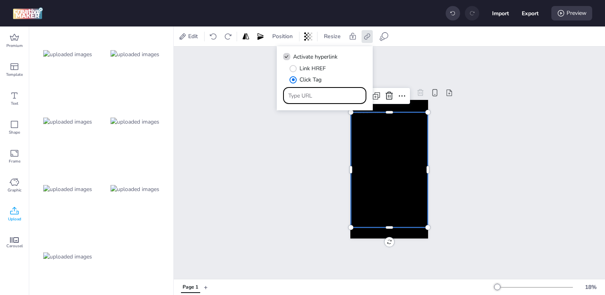
type input "[URL][DOMAIN_NAME]"
click at [309, 182] on div "Page 1" at bounding box center [390, 162] width 432 height 232
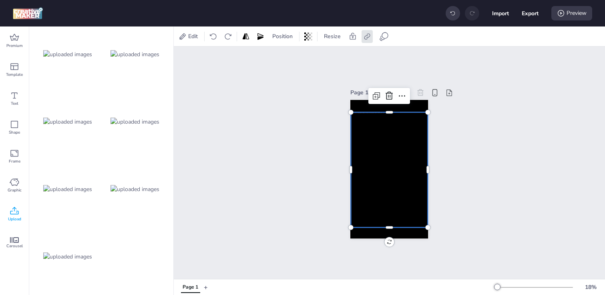
click at [393, 173] on div at bounding box center [389, 169] width 77 height 115
click at [529, 14] on button "Export" at bounding box center [530, 13] width 17 height 17
select select "html"
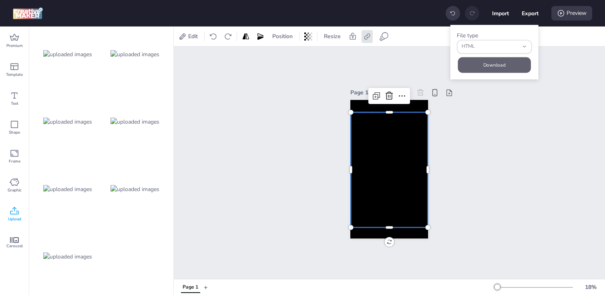
click at [473, 63] on button "Download" at bounding box center [494, 65] width 73 height 16
click at [291, 145] on div "Page 1" at bounding box center [390, 162] width 432 height 232
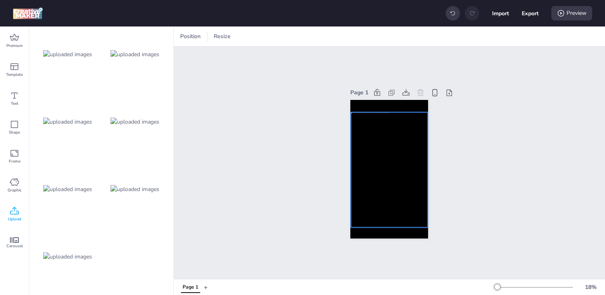
click at [384, 167] on div at bounding box center [389, 169] width 77 height 115
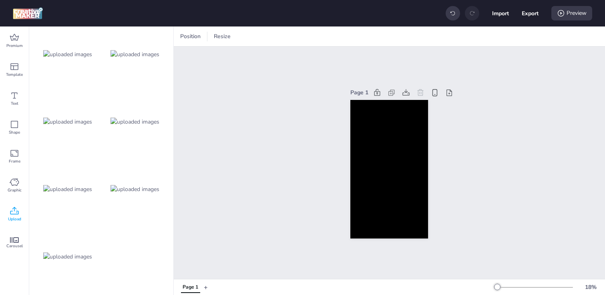
click at [123, 185] on img at bounding box center [135, 189] width 49 height 8
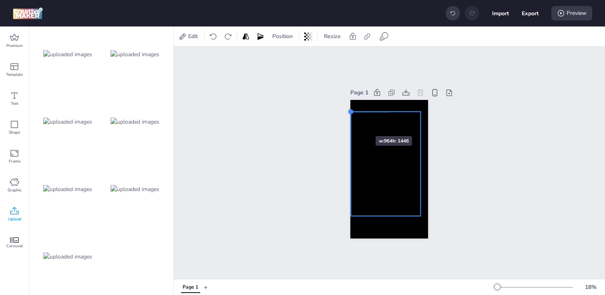
drag, startPoint x: 359, startPoint y: 122, endPoint x: 352, endPoint y: 121, distance: 7.3
click at [352, 121] on div at bounding box center [390, 169] width 78 height 139
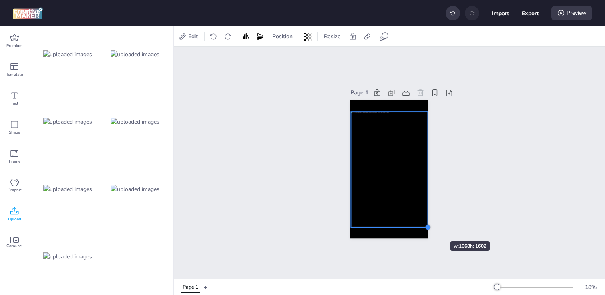
drag, startPoint x: 420, startPoint y: 215, endPoint x: 427, endPoint y: 226, distance: 12.9
click at [427, 226] on div at bounding box center [428, 227] width 6 height 6
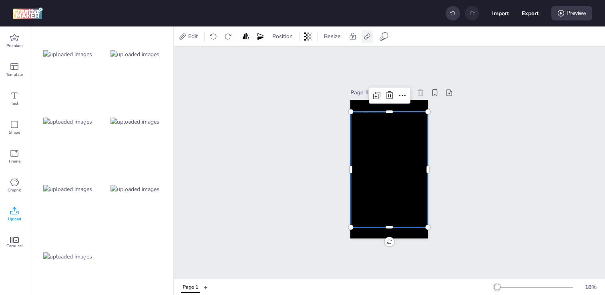
click at [369, 38] on icon at bounding box center [367, 36] width 8 height 8
click at [330, 56] on span "Activate hyperlink" at bounding box center [315, 56] width 44 height 8
click at [288, 57] on input "Activate hyperlink" at bounding box center [285, 59] width 5 height 5
checkbox input "true"
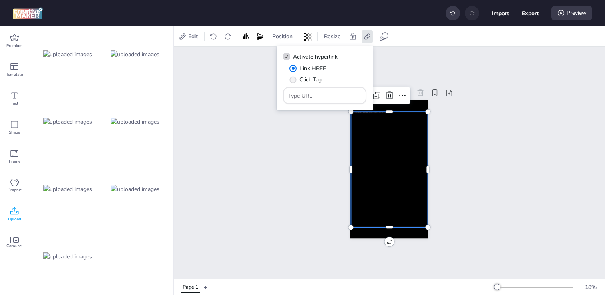
click at [317, 75] on span "Click Tag" at bounding box center [311, 79] width 22 height 8
click at [295, 80] on input "Click Tag" at bounding box center [291, 82] width 5 height 5
radio input "true"
click at [317, 99] on input "Type URL" at bounding box center [325, 95] width 73 height 8
paste input "[URL][DOMAIN_NAME]"
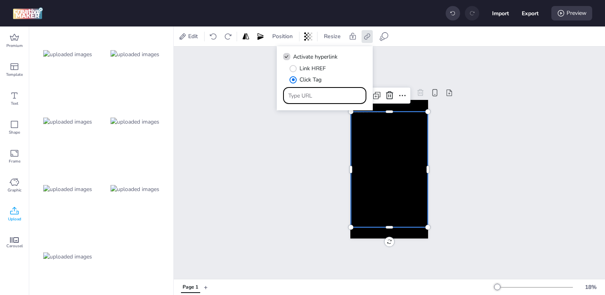
type input "[URL][DOMAIN_NAME]"
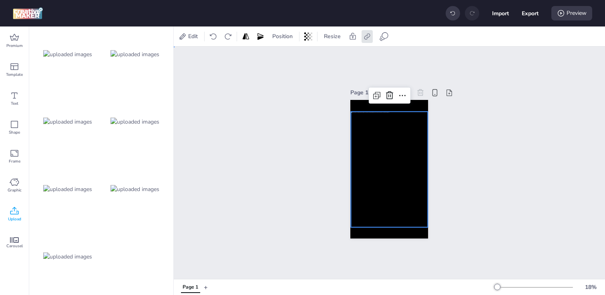
click at [583, 255] on div "Page 1" at bounding box center [390, 162] width 432 height 232
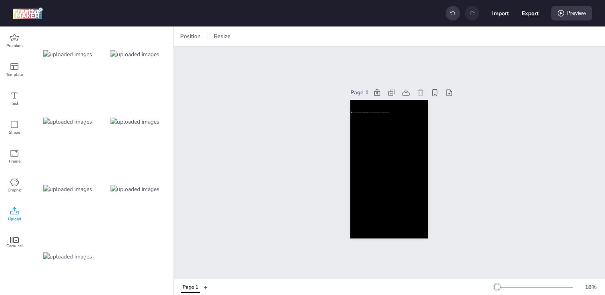
click at [533, 12] on button "Export" at bounding box center [530, 13] width 17 height 17
select select "html"
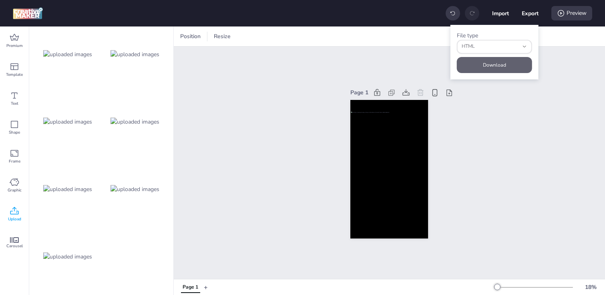
click at [488, 64] on button "Download" at bounding box center [494, 65] width 75 height 16
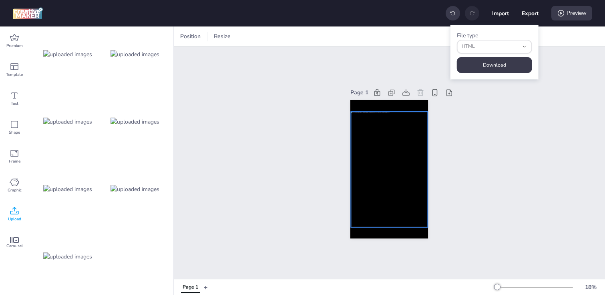
click at [365, 167] on div at bounding box center [389, 168] width 77 height 115
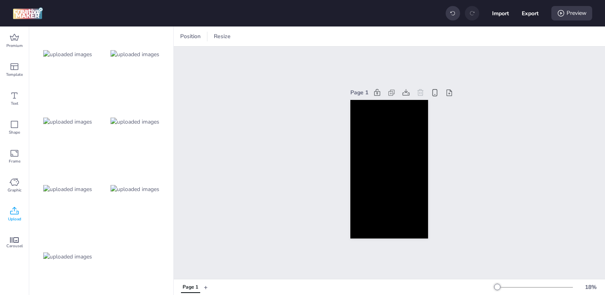
click at [63, 252] on img at bounding box center [67, 256] width 49 height 8
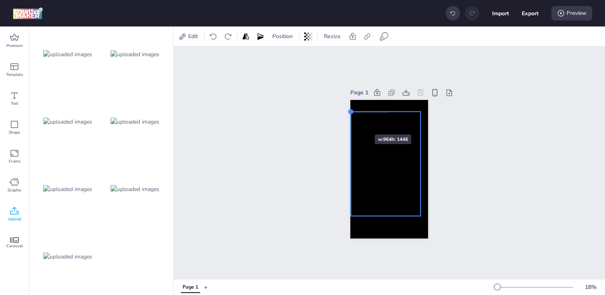
drag, startPoint x: 358, startPoint y: 123, endPoint x: 351, endPoint y: 120, distance: 7.7
click at [351, 120] on div at bounding box center [390, 169] width 78 height 139
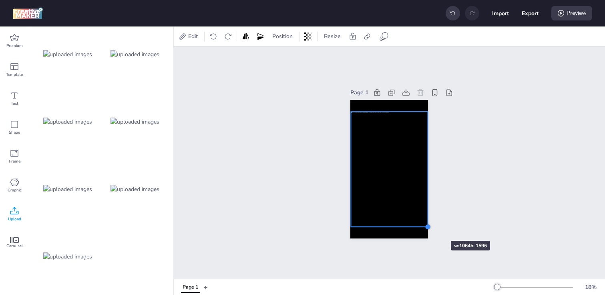
drag, startPoint x: 420, startPoint y: 216, endPoint x: 427, endPoint y: 226, distance: 12.3
click at [427, 226] on div at bounding box center [428, 226] width 6 height 6
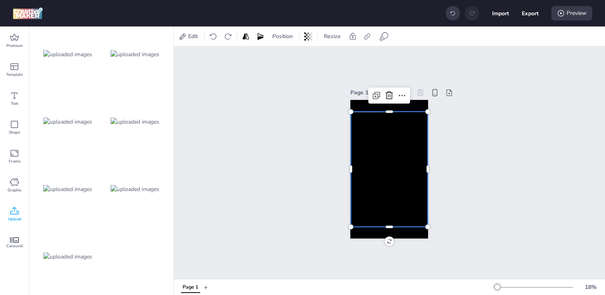
click at [387, 161] on div at bounding box center [389, 168] width 77 height 115
click at [363, 37] on icon at bounding box center [367, 36] width 8 height 8
click at [330, 54] on span "Activate hyperlink" at bounding box center [315, 56] width 44 height 8
click at [288, 57] on input "Activate hyperlink" at bounding box center [285, 59] width 5 height 5
checkbox input "true"
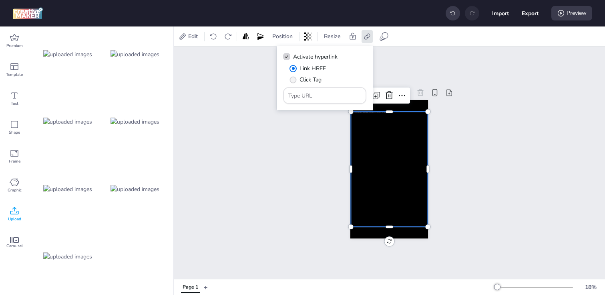
click at [319, 79] on span "Click Tag" at bounding box center [311, 79] width 22 height 8
click at [295, 80] on input "Click Tag" at bounding box center [291, 82] width 5 height 5
radio input "true"
click at [323, 95] on input "Type URL" at bounding box center [325, 95] width 73 height 8
paste input "[URL][DOMAIN_NAME]"
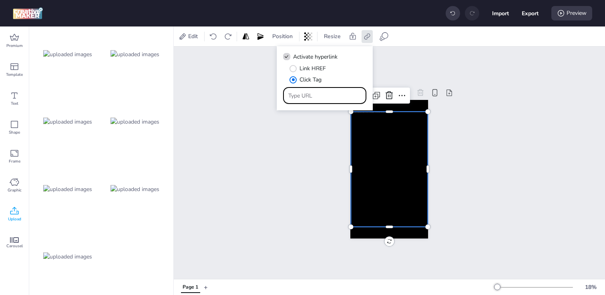
type input "[URL][DOMAIN_NAME]"
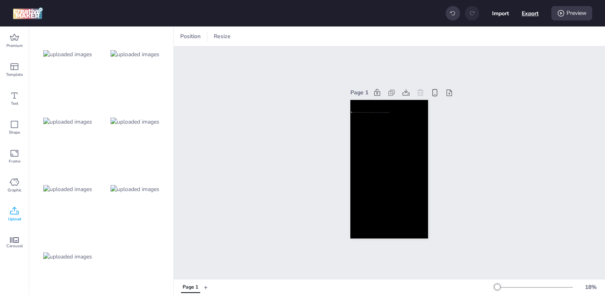
click at [529, 18] on button "Export" at bounding box center [530, 13] width 17 height 17
select select "html"
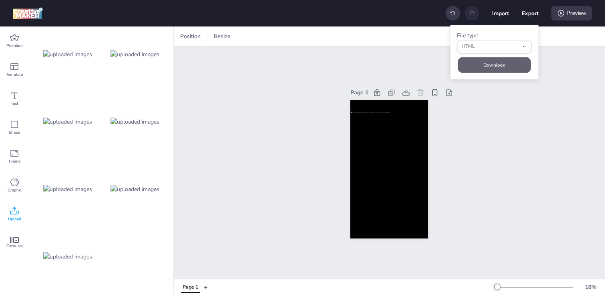
click at [472, 60] on button "Download" at bounding box center [494, 65] width 73 height 16
